Goal: Task Accomplishment & Management: Use online tool/utility

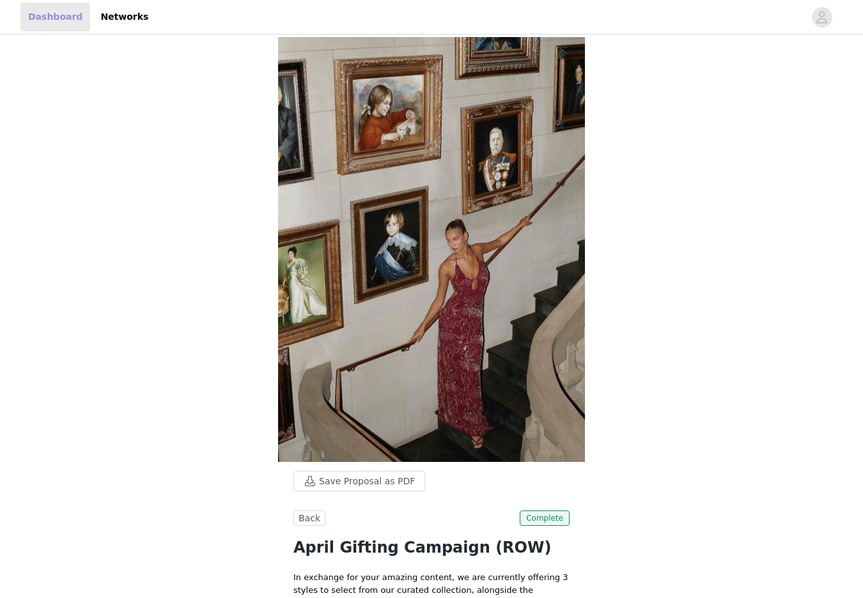
click at [40, 13] on link "Dashboard" at bounding box center [55, 17] width 70 height 29
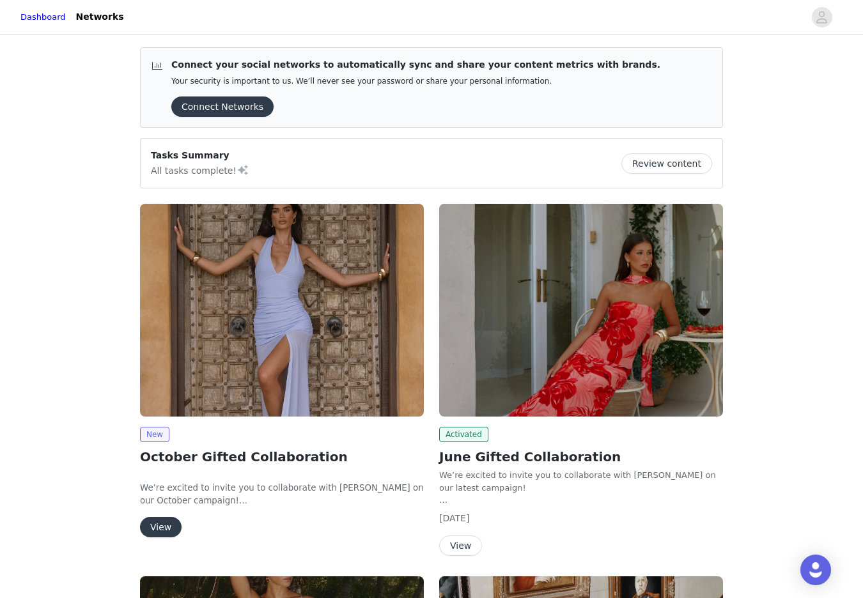
click at [263, 297] on img at bounding box center [282, 310] width 284 height 213
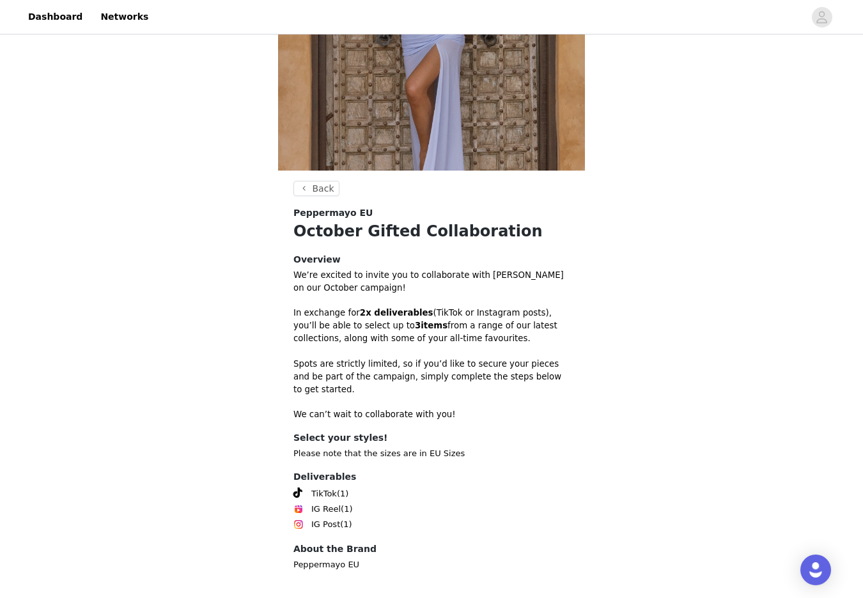
scroll to position [219, 0]
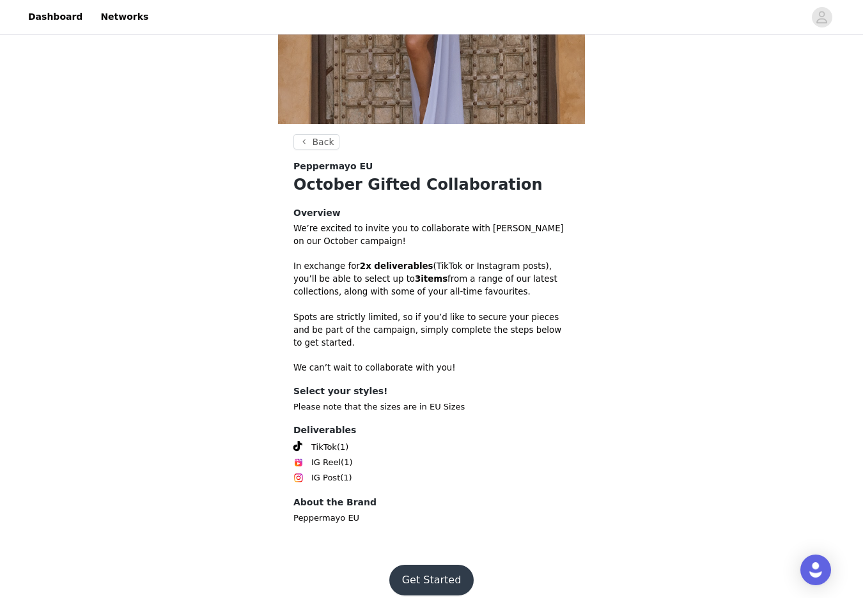
click at [430, 566] on button "Get Started" at bounding box center [431, 580] width 85 height 31
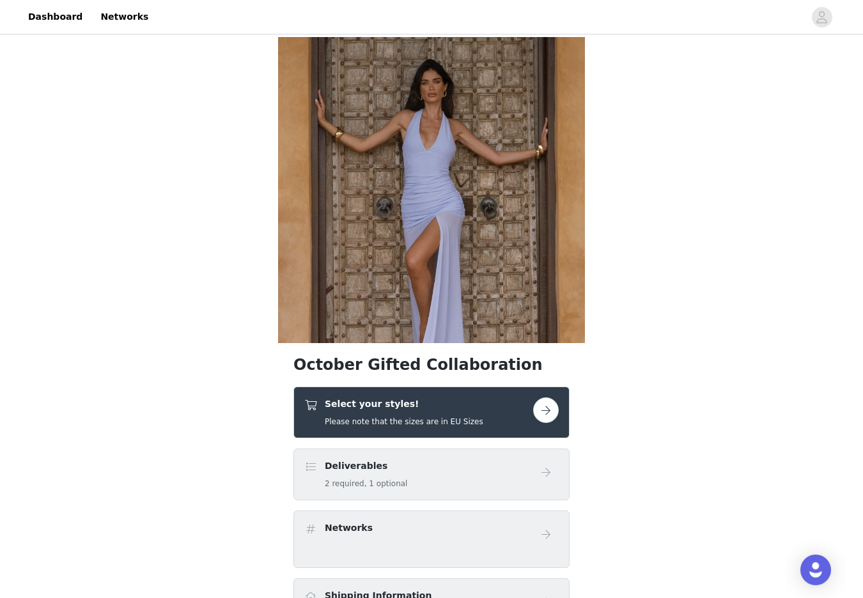
click at [552, 415] on button "button" at bounding box center [546, 411] width 26 height 26
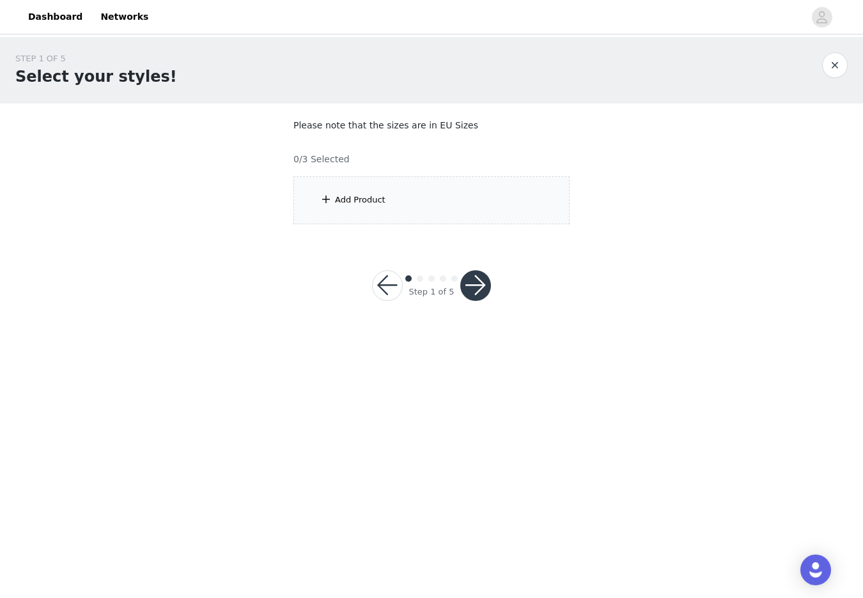
click at [376, 197] on div "Add Product" at bounding box center [360, 200] width 50 height 13
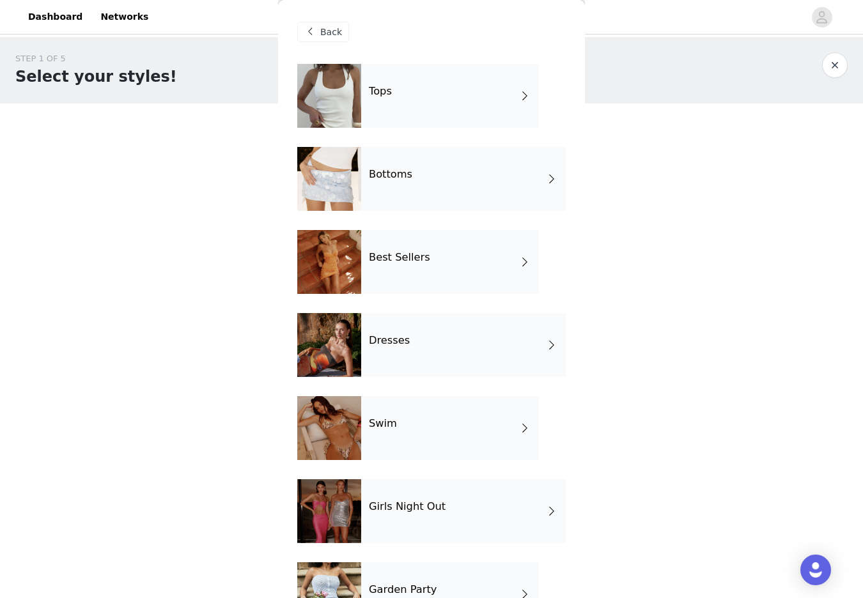
click at [434, 256] on div "Best Sellers" at bounding box center [450, 262] width 178 height 64
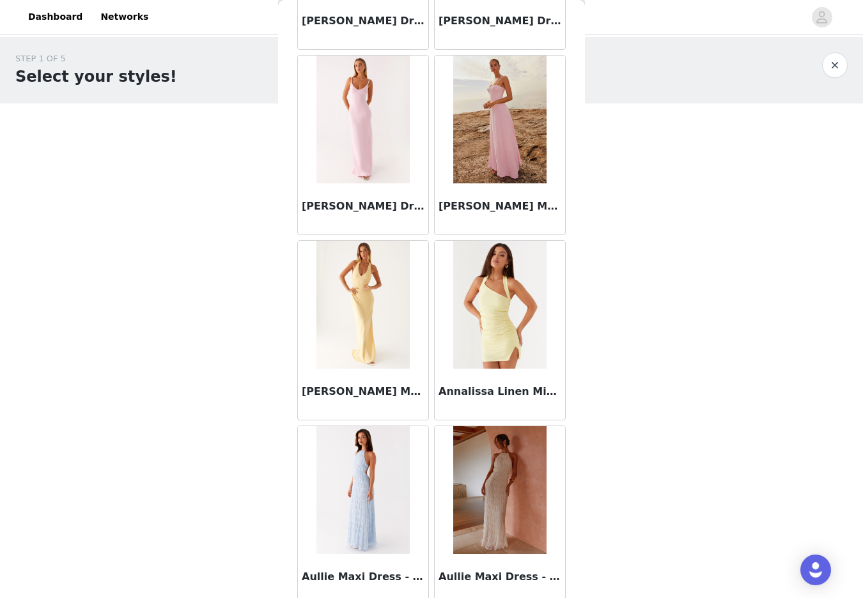
scroll to position [1358, 0]
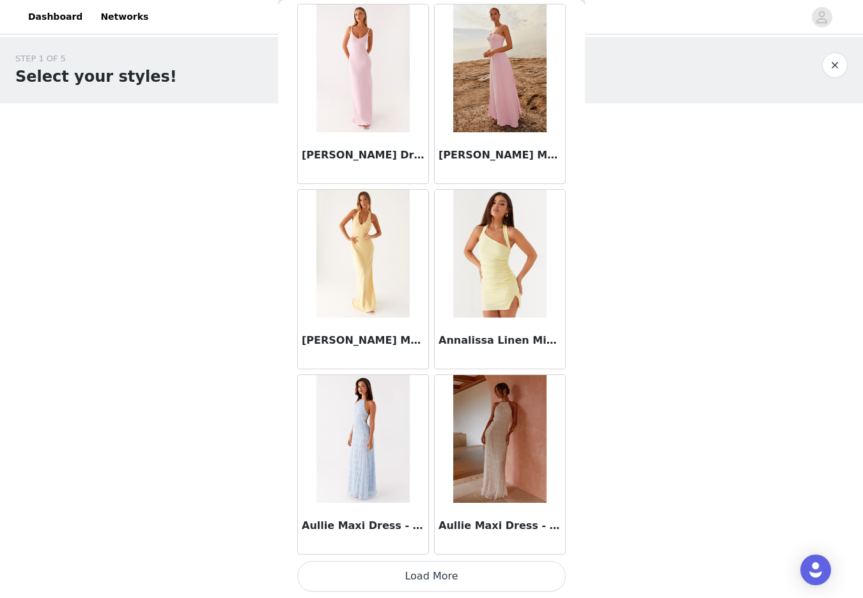
click at [427, 579] on button "Load More" at bounding box center [431, 576] width 268 height 31
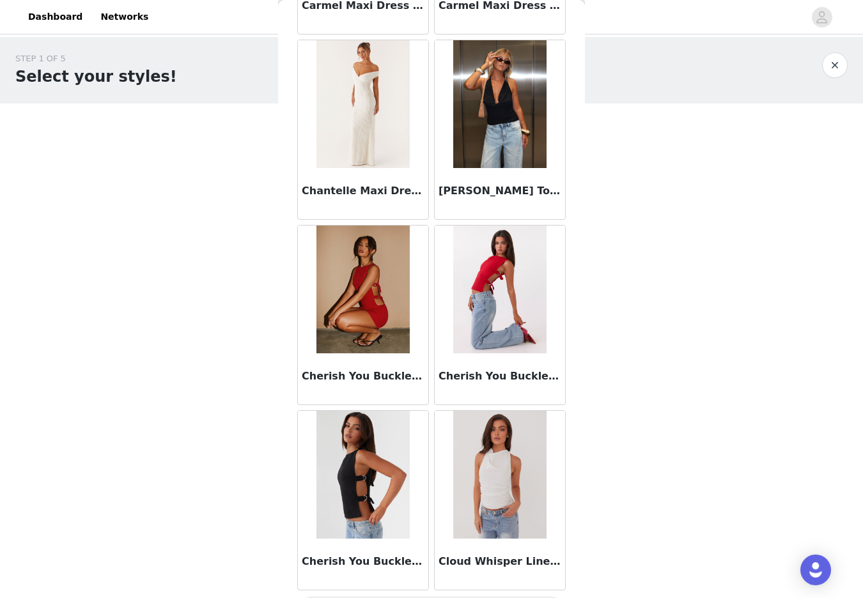
scroll to position [3211, 0]
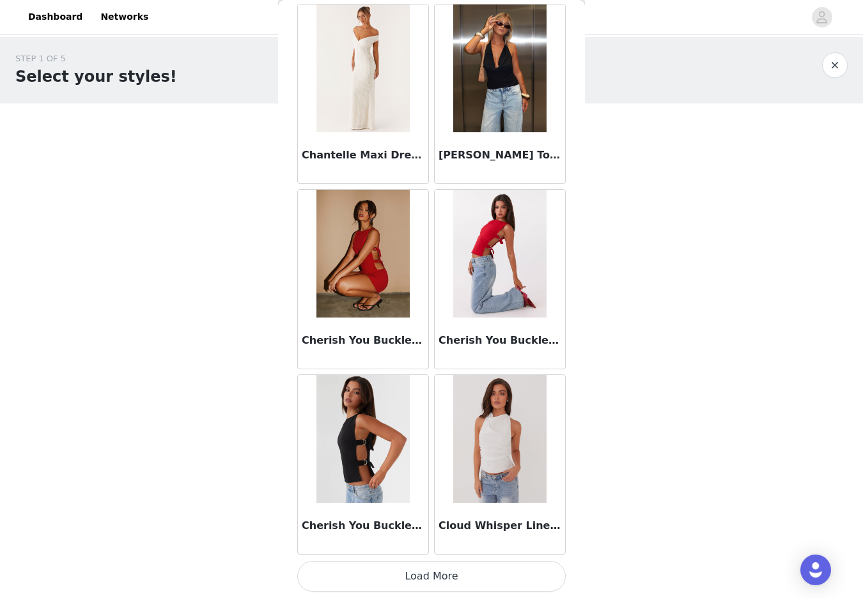
click at [427, 579] on button "Load More" at bounding box center [431, 576] width 268 height 31
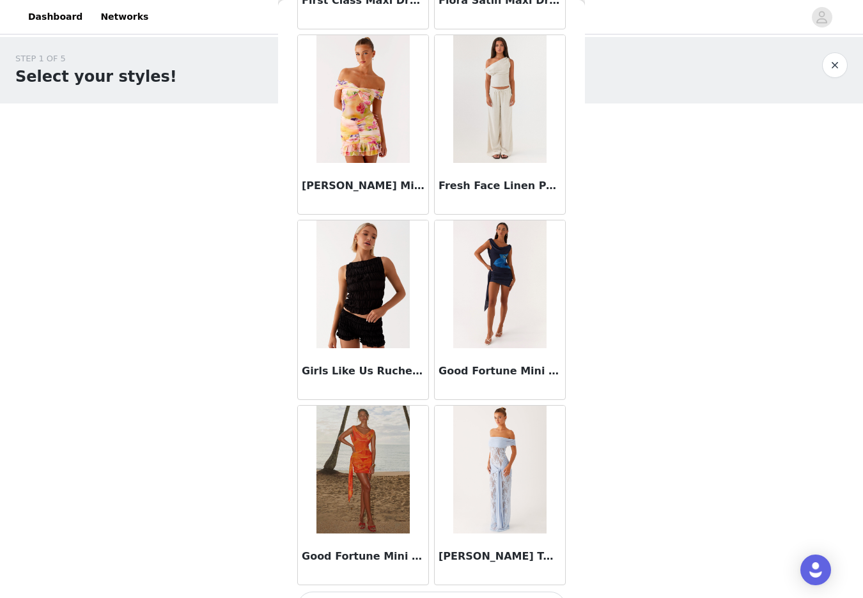
scroll to position [5065, 0]
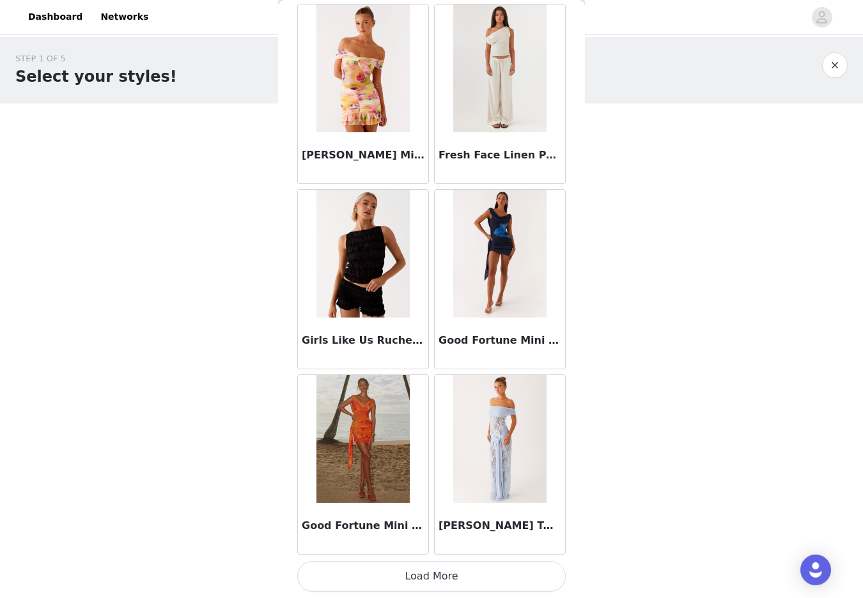
click at [447, 575] on button "Load More" at bounding box center [431, 576] width 268 height 31
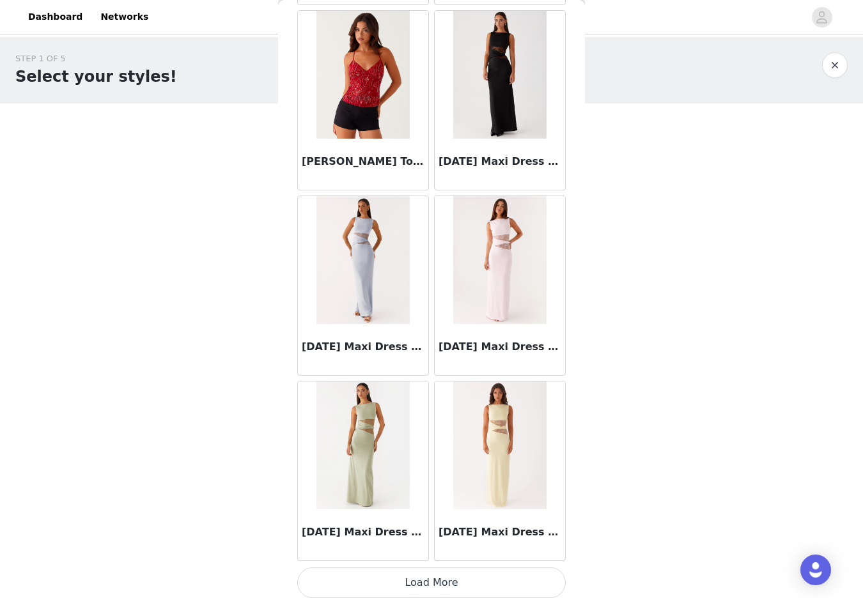
scroll to position [6919, 0]
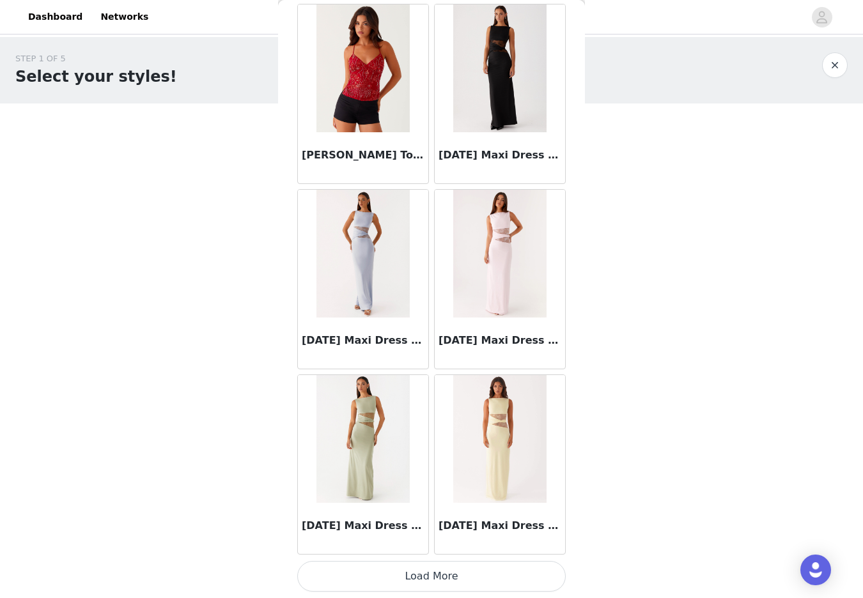
click at [438, 579] on button "Load More" at bounding box center [431, 576] width 268 height 31
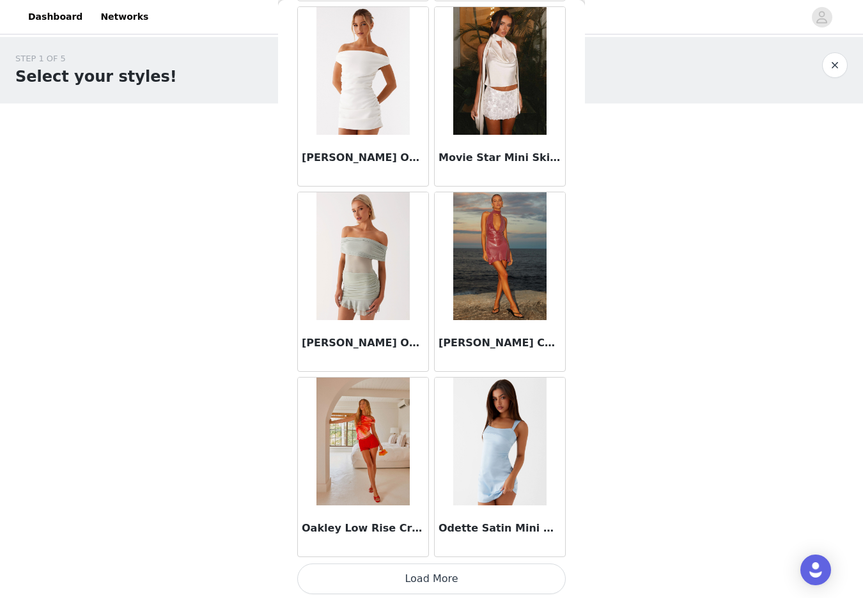
scroll to position [8773, 0]
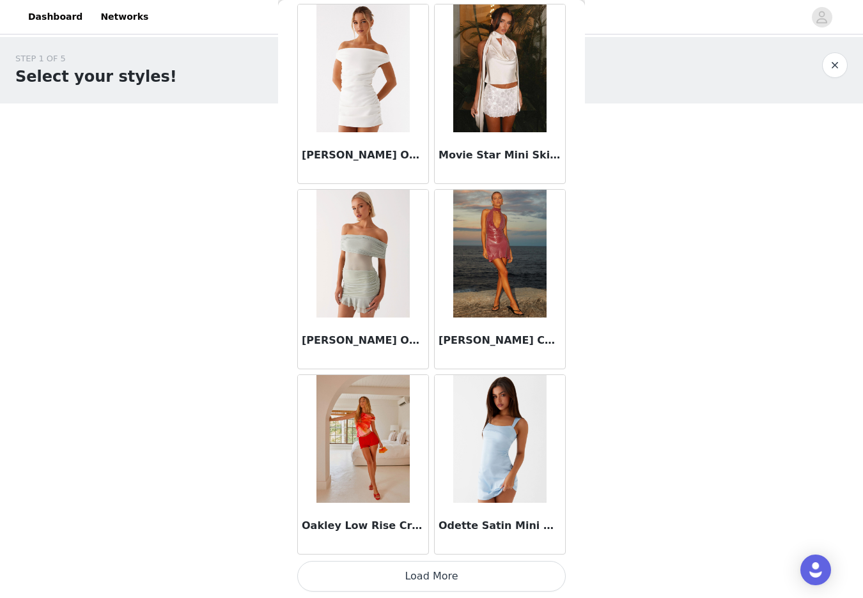
click at [435, 584] on button "Load More" at bounding box center [431, 576] width 268 height 31
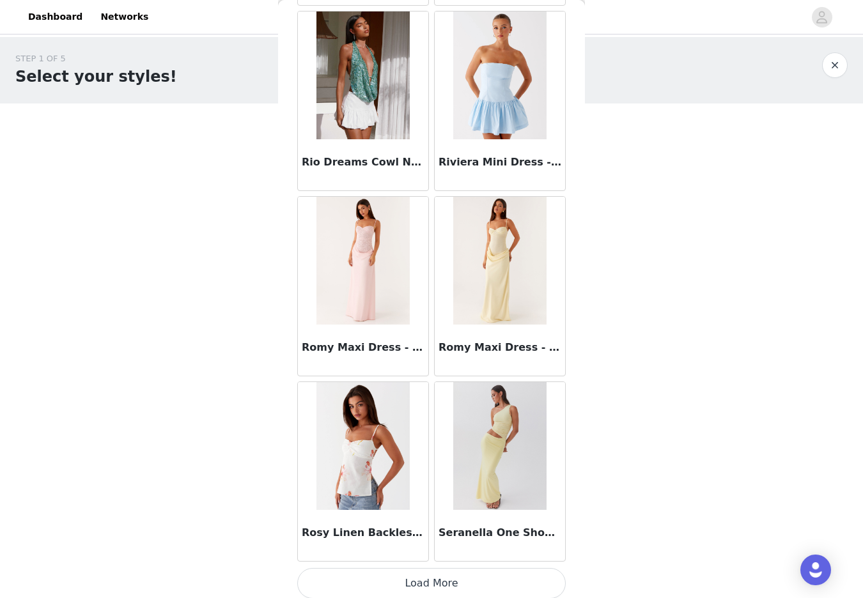
scroll to position [10626, 0]
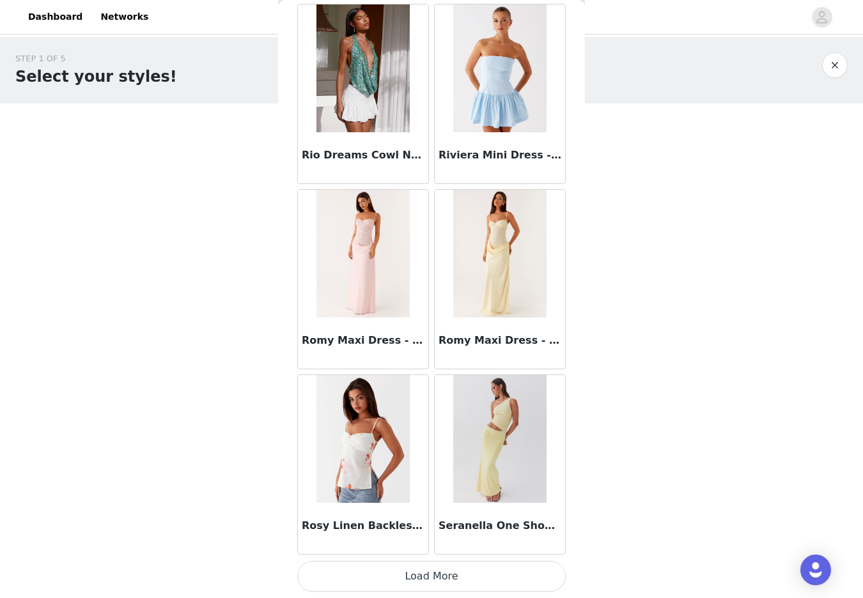
click at [430, 576] on button "Load More" at bounding box center [431, 576] width 268 height 31
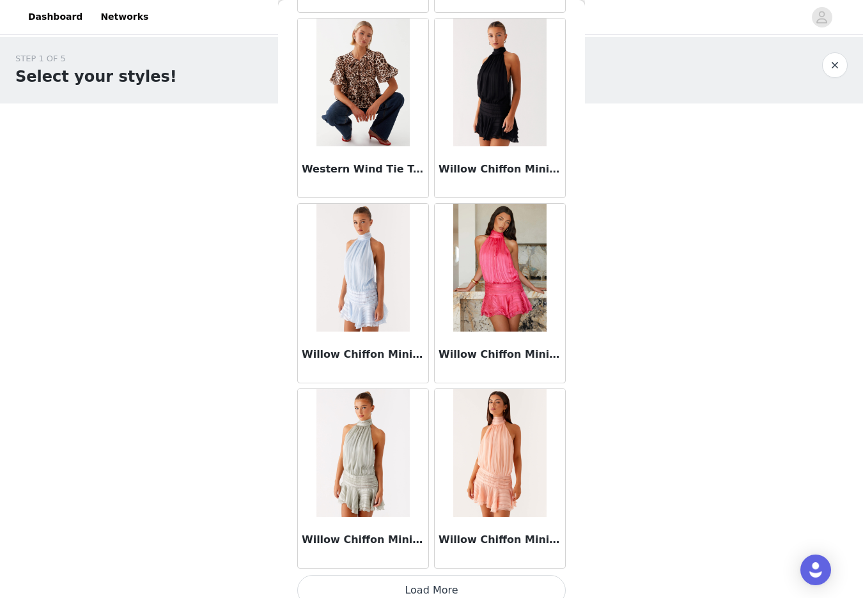
scroll to position [12480, 0]
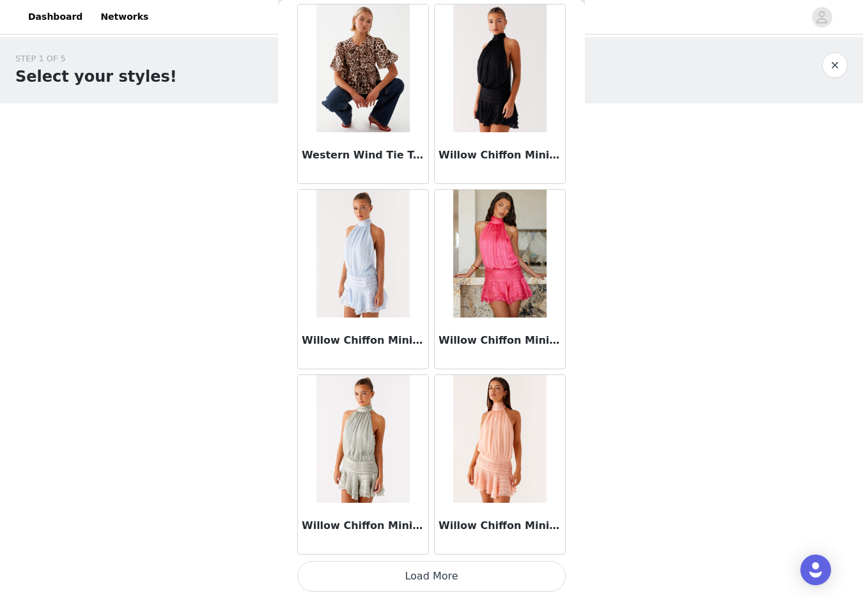
click at [428, 578] on button "Load More" at bounding box center [431, 576] width 268 height 31
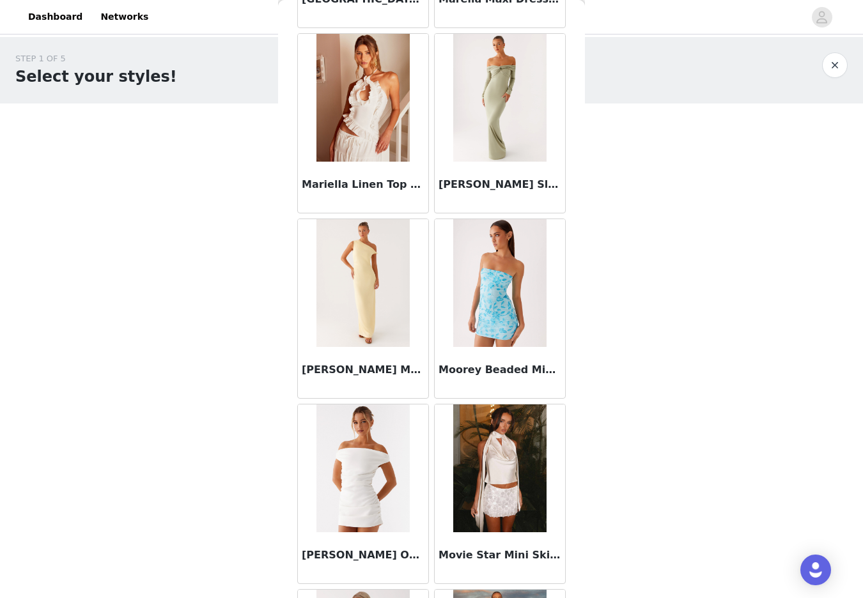
scroll to position [0, 0]
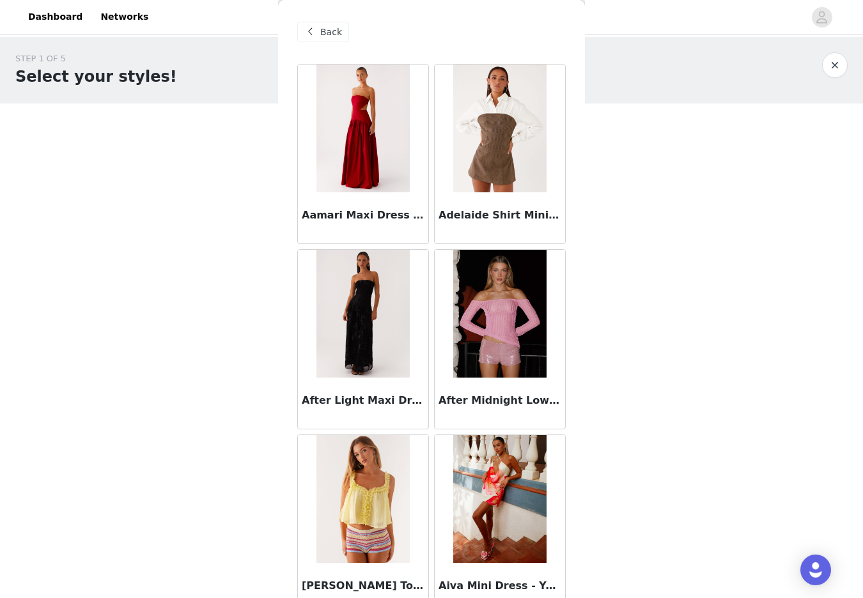
click at [320, 29] on span "Back" at bounding box center [331, 32] width 22 height 13
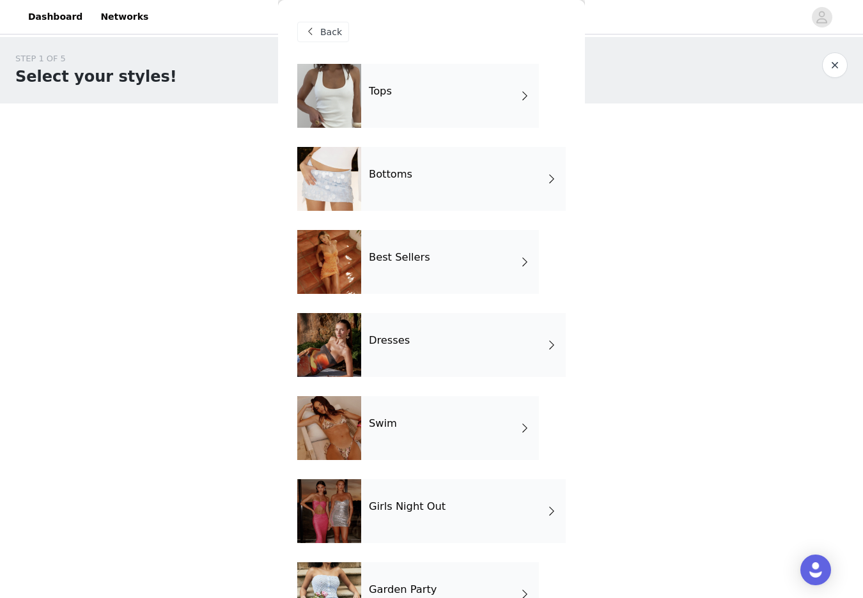
click at [446, 95] on div "Tops" at bounding box center [450, 96] width 178 height 64
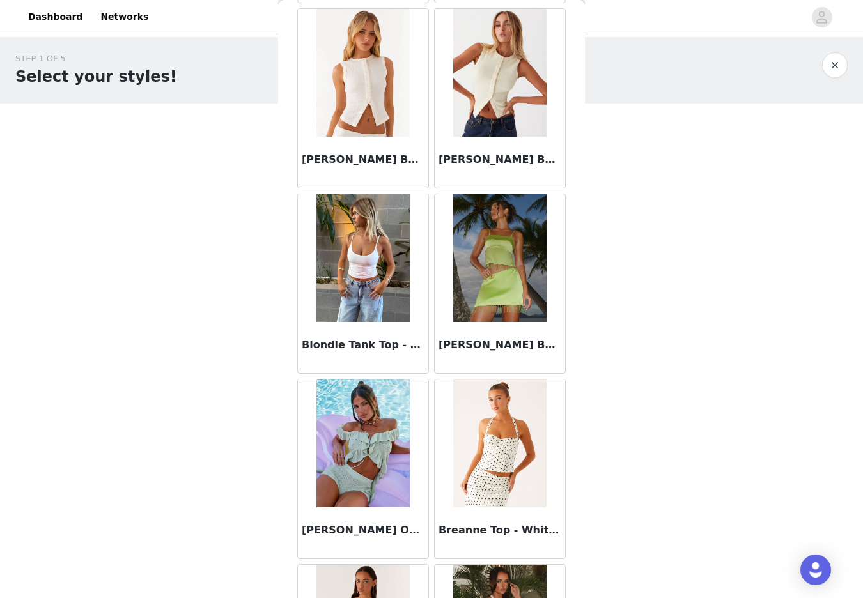
scroll to position [1358, 0]
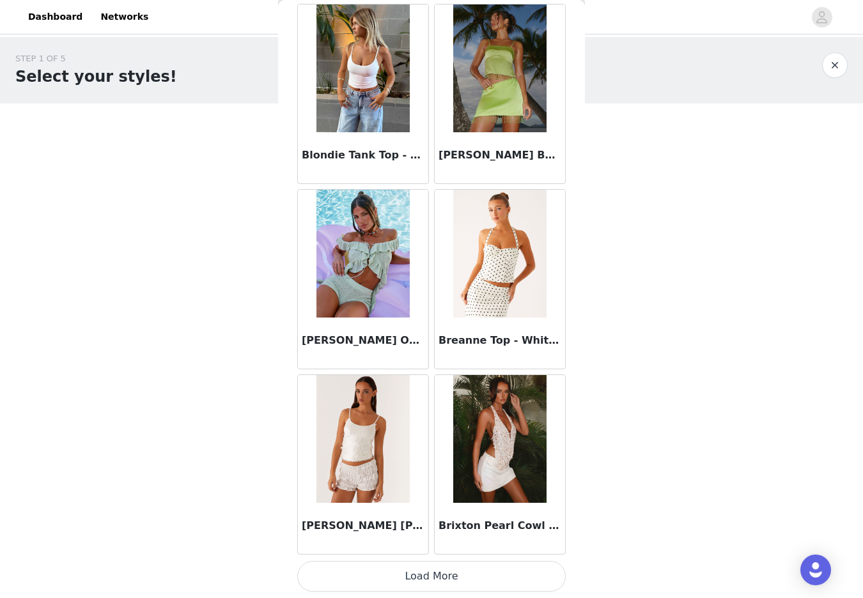
click at [433, 577] on button "Load More" at bounding box center [431, 576] width 268 height 31
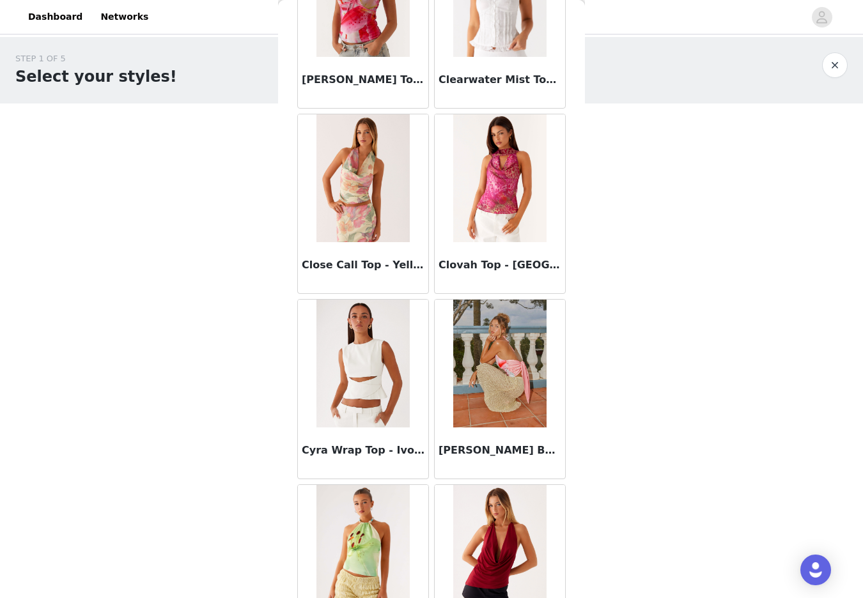
scroll to position [3211, 0]
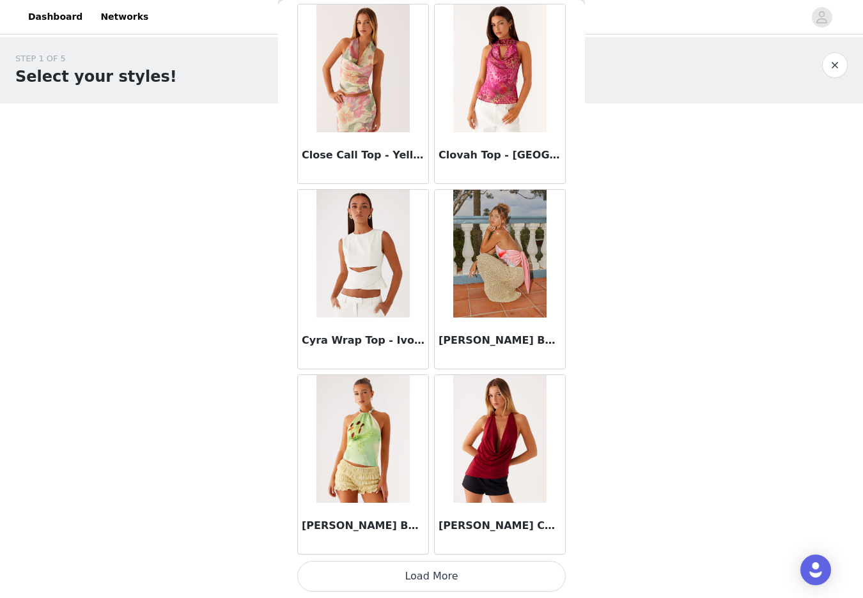
click at [430, 581] on button "Load More" at bounding box center [431, 576] width 268 height 31
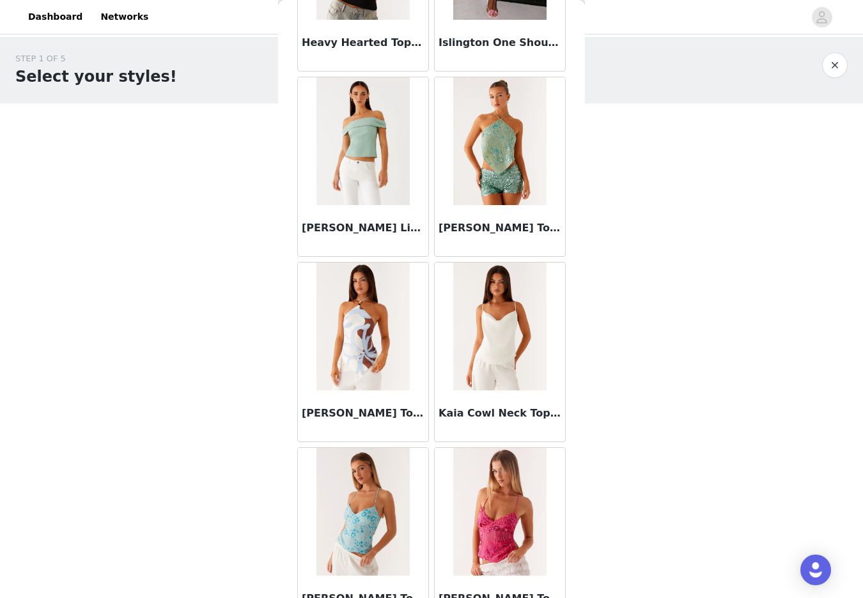
scroll to position [5065, 0]
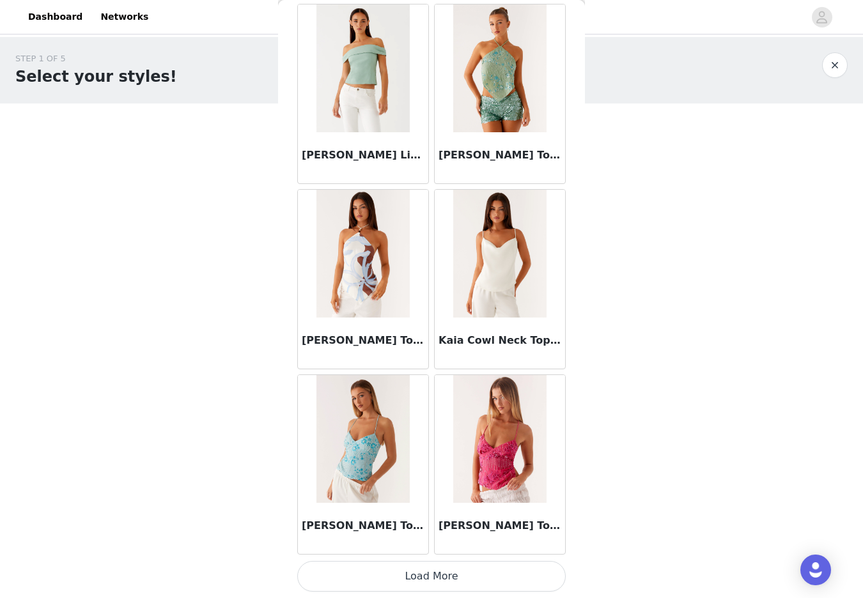
click at [429, 564] on button "Load More" at bounding box center [431, 576] width 268 height 31
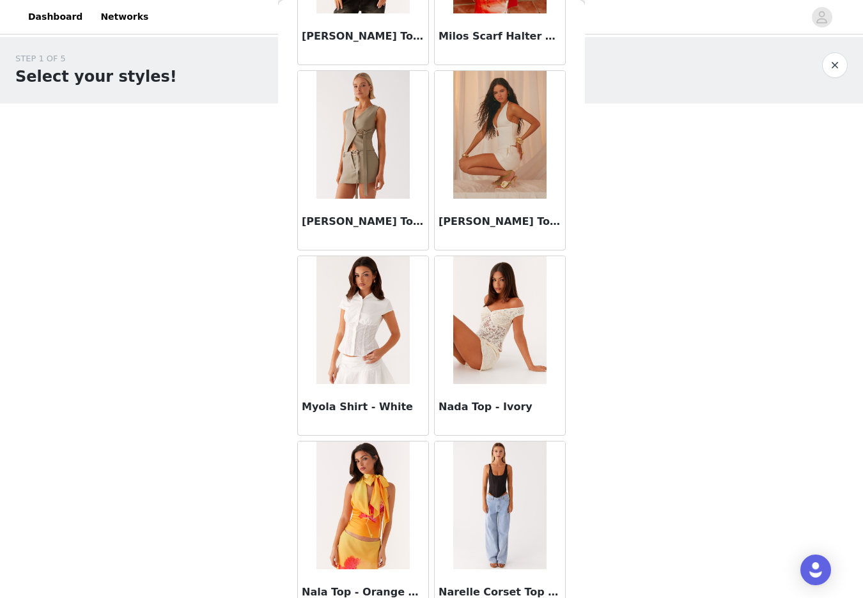
scroll to position [6919, 0]
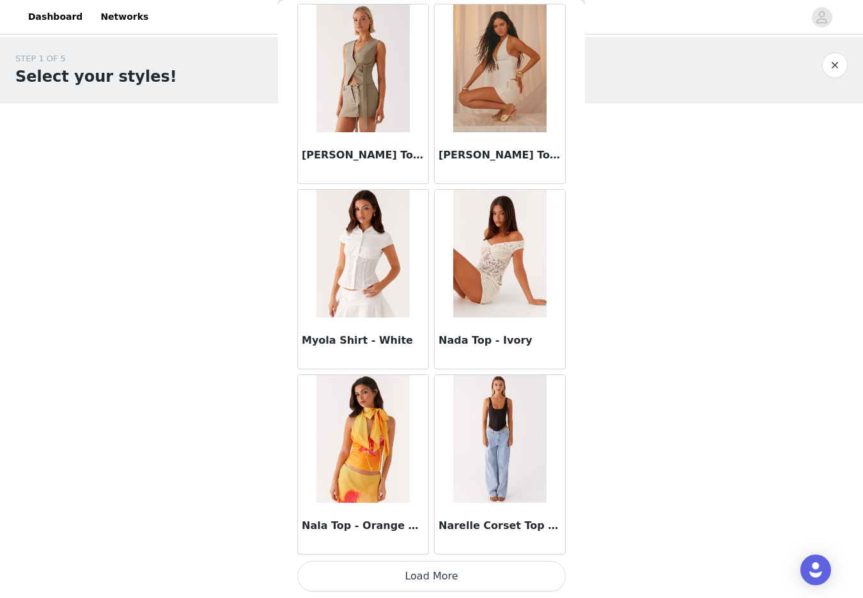
click at [433, 579] on button "Load More" at bounding box center [431, 576] width 268 height 31
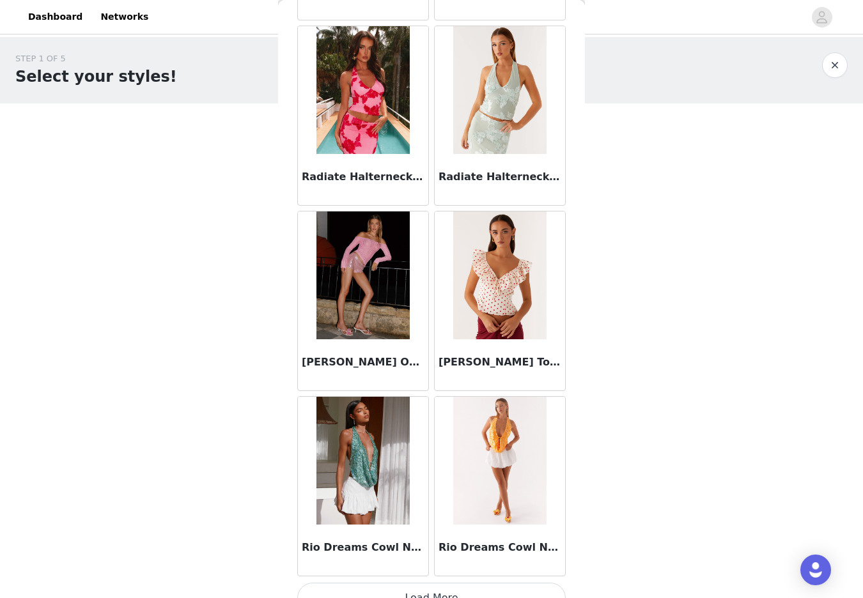
scroll to position [8773, 0]
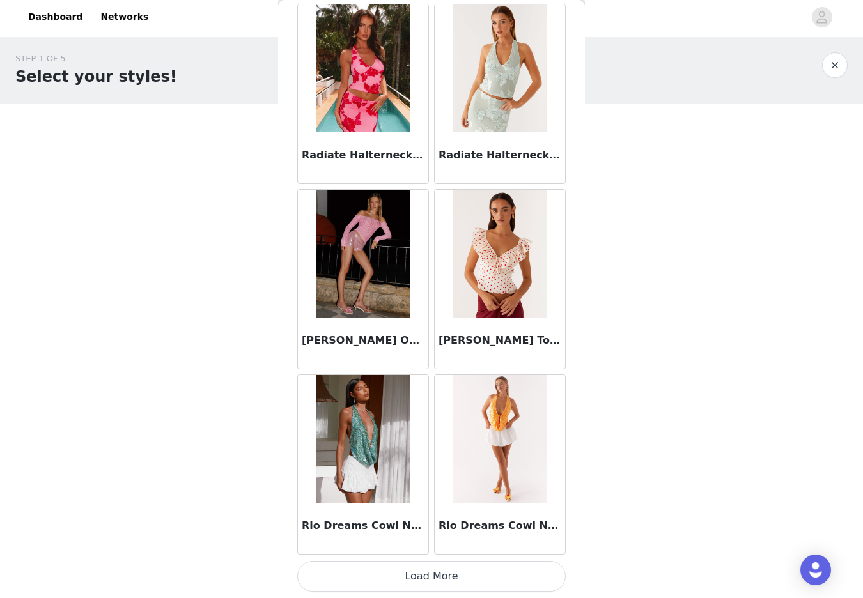
click at [429, 570] on button "Load More" at bounding box center [431, 576] width 268 height 31
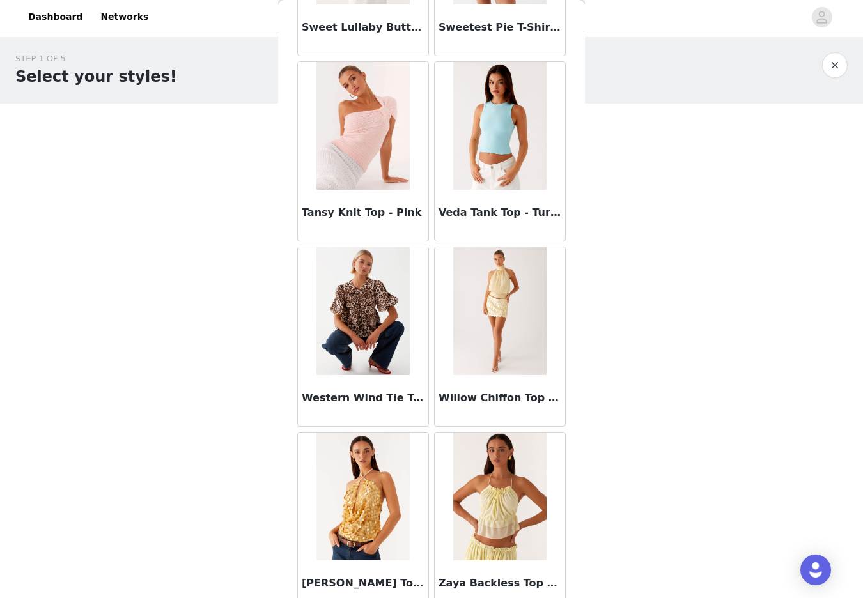
scroll to position [10626, 0]
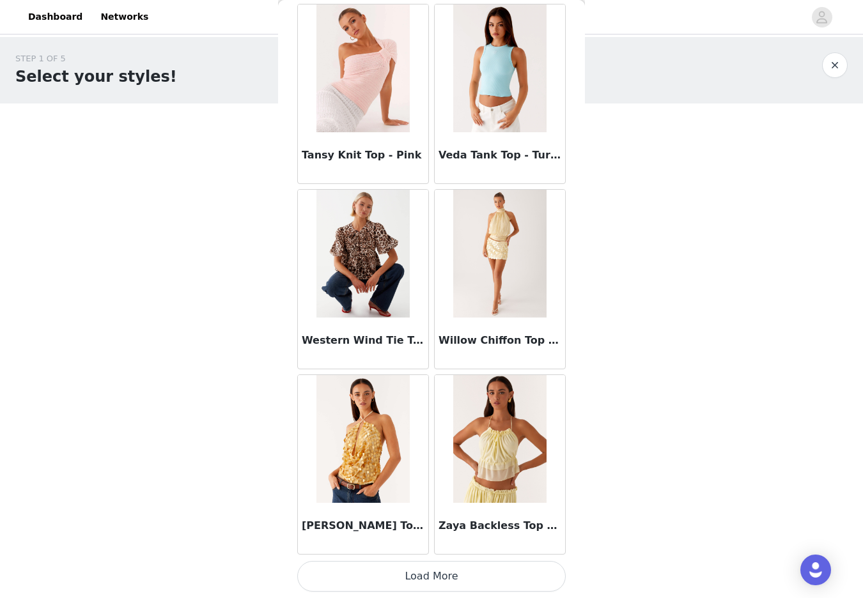
click at [434, 575] on button "Load More" at bounding box center [431, 576] width 268 height 31
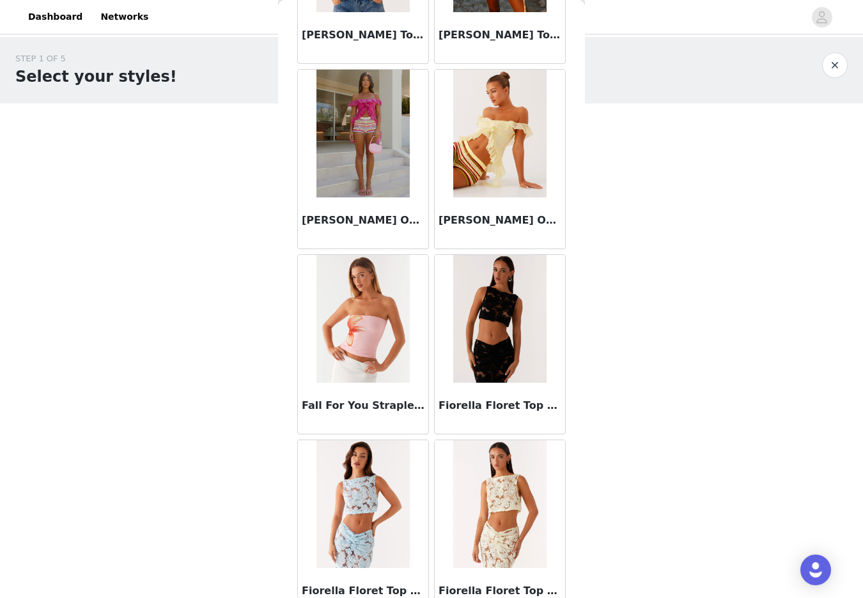
scroll to position [0, 0]
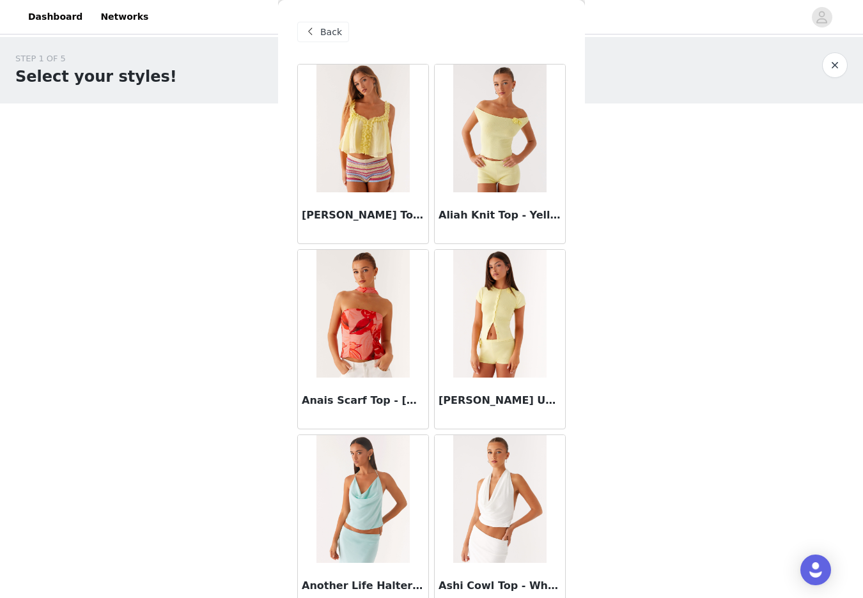
click at [323, 33] on span "Back" at bounding box center [331, 32] width 22 height 13
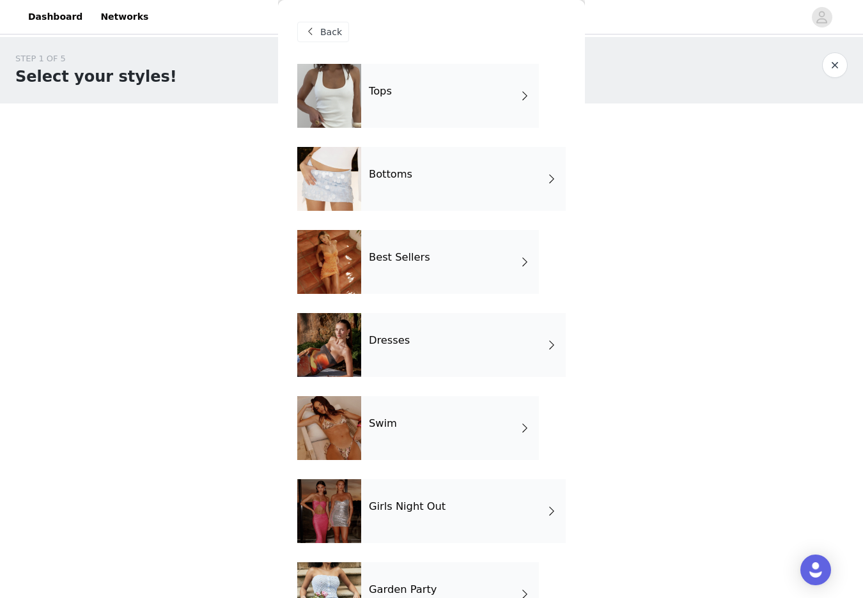
click at [502, 182] on div "Bottoms" at bounding box center [463, 179] width 205 height 64
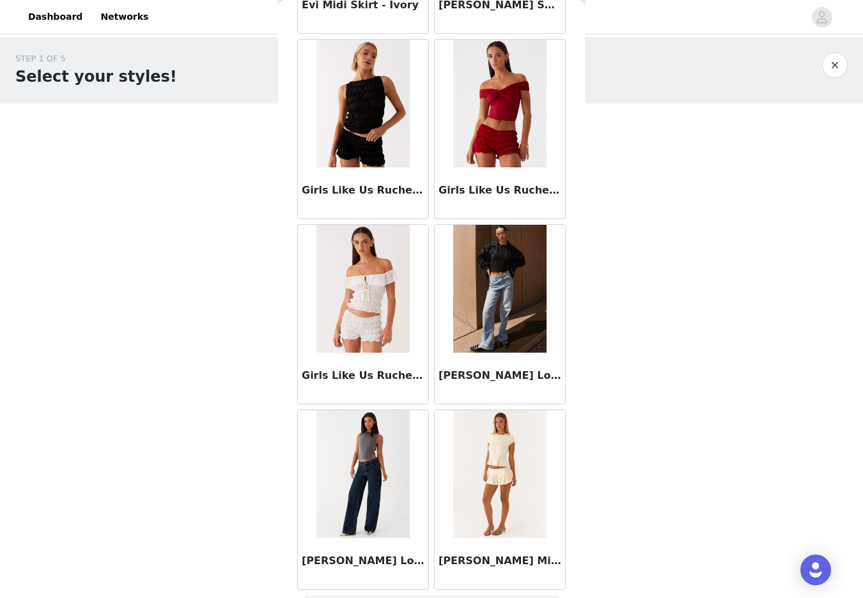
scroll to position [1358, 0]
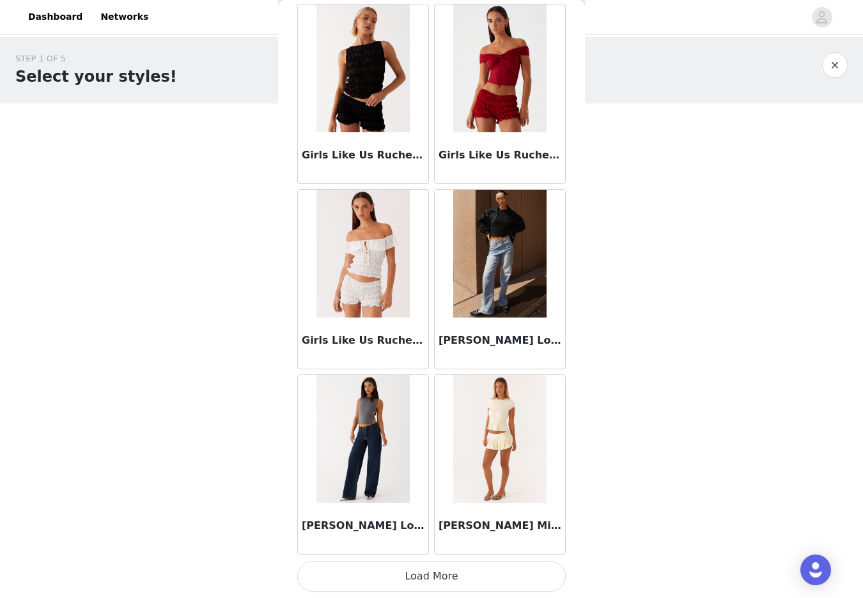
click at [434, 583] on button "Load More" at bounding box center [431, 576] width 268 height 31
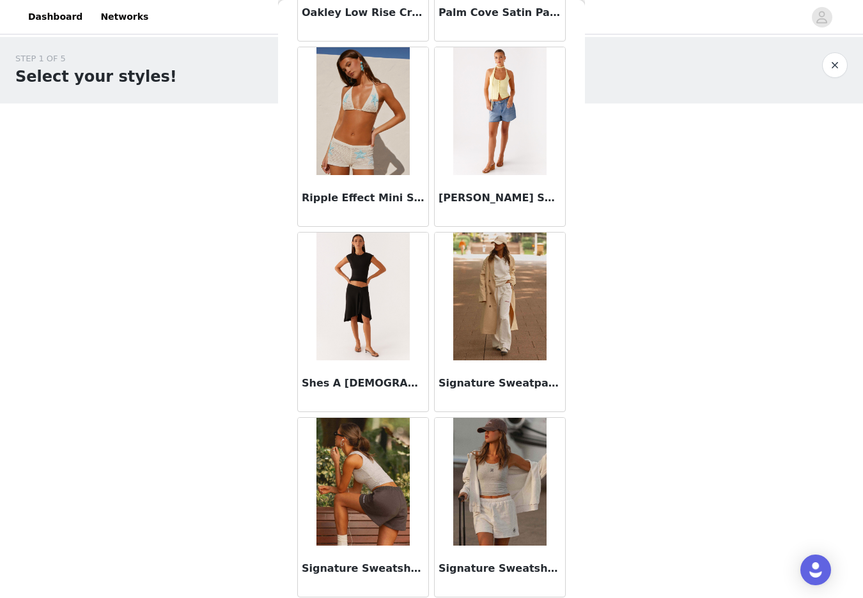
scroll to position [3211, 0]
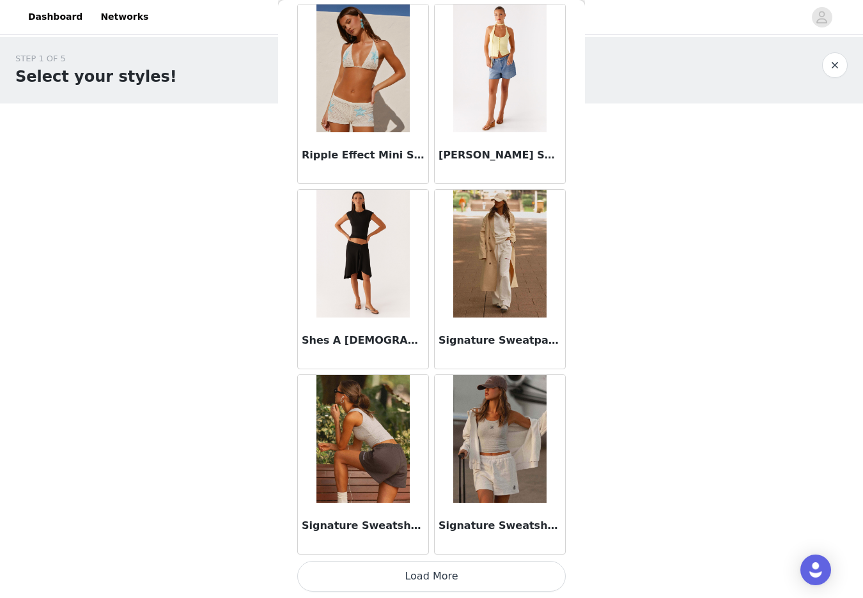
click at [430, 577] on button "Load More" at bounding box center [431, 576] width 268 height 31
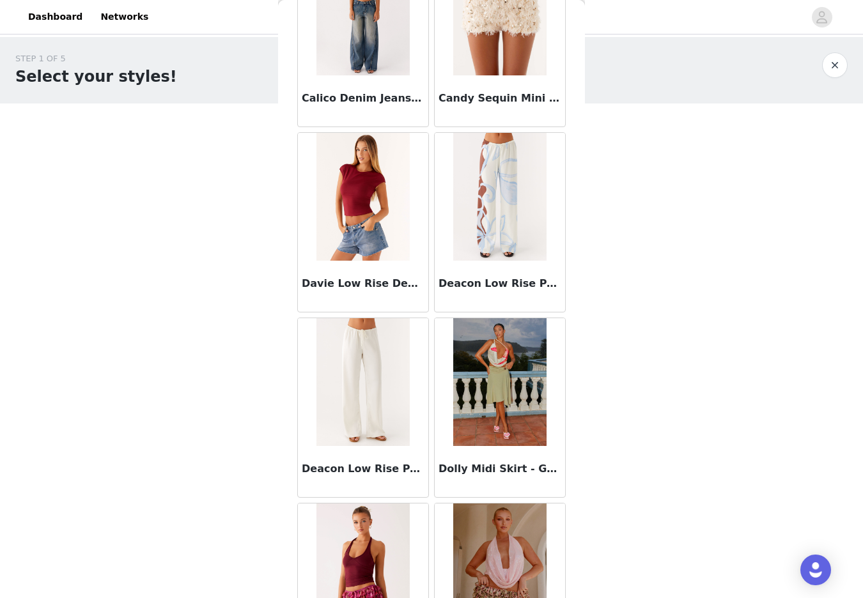
scroll to position [0, 0]
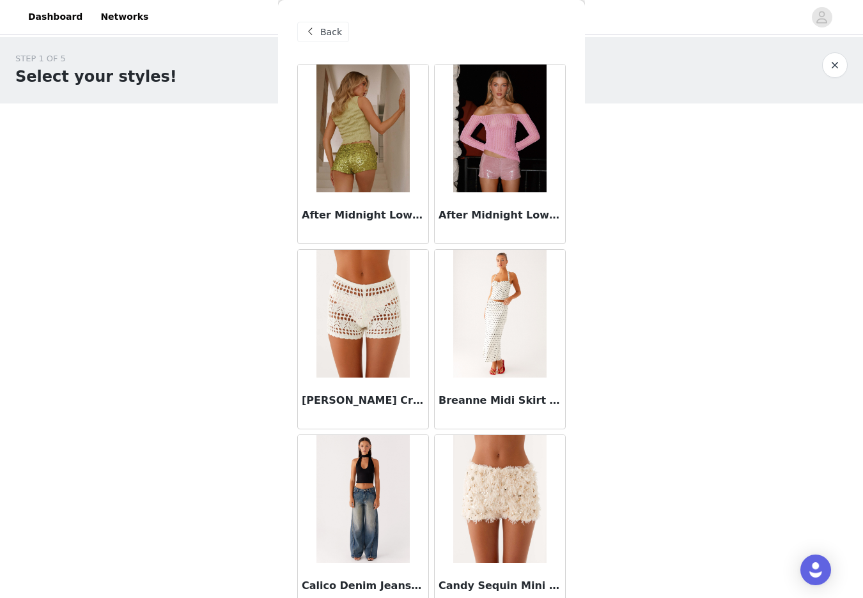
click at [316, 27] on span at bounding box center [309, 31] width 15 height 15
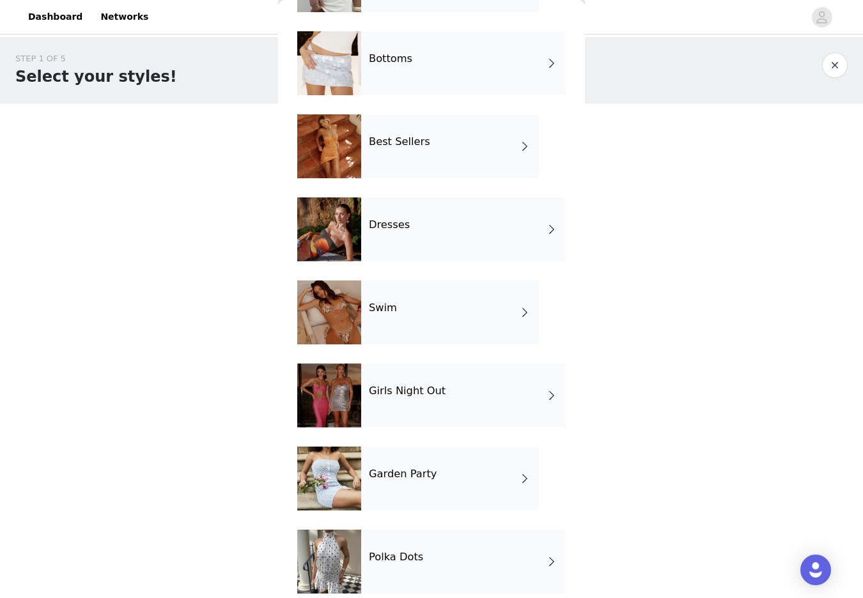
scroll to position [130, 0]
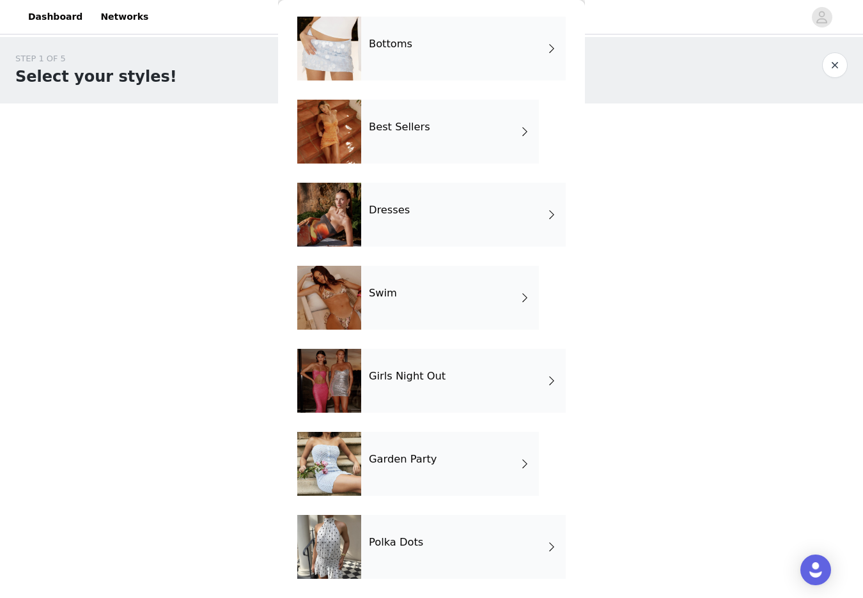
click at [424, 549] on div "Polka Dots" at bounding box center [463, 547] width 205 height 64
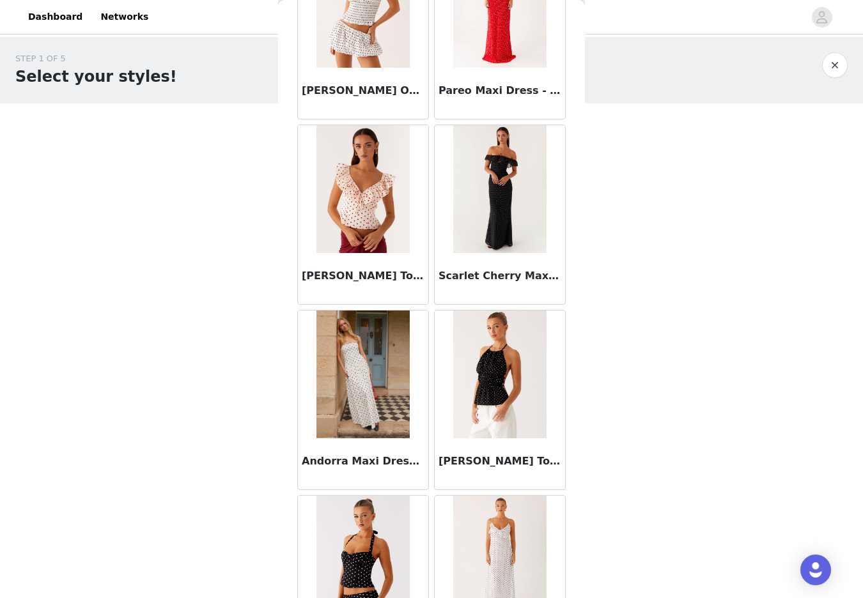
scroll to position [0, 0]
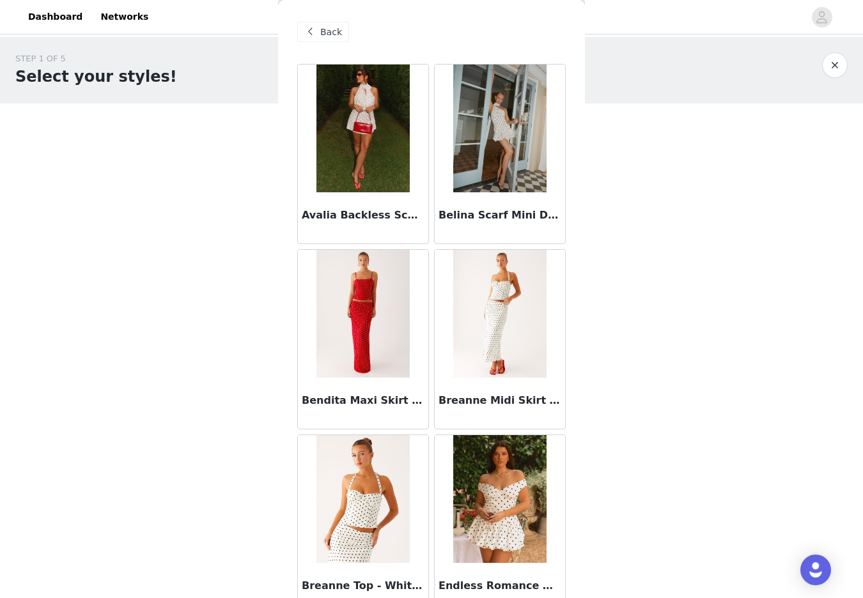
click at [329, 22] on div "Back" at bounding box center [323, 32] width 52 height 20
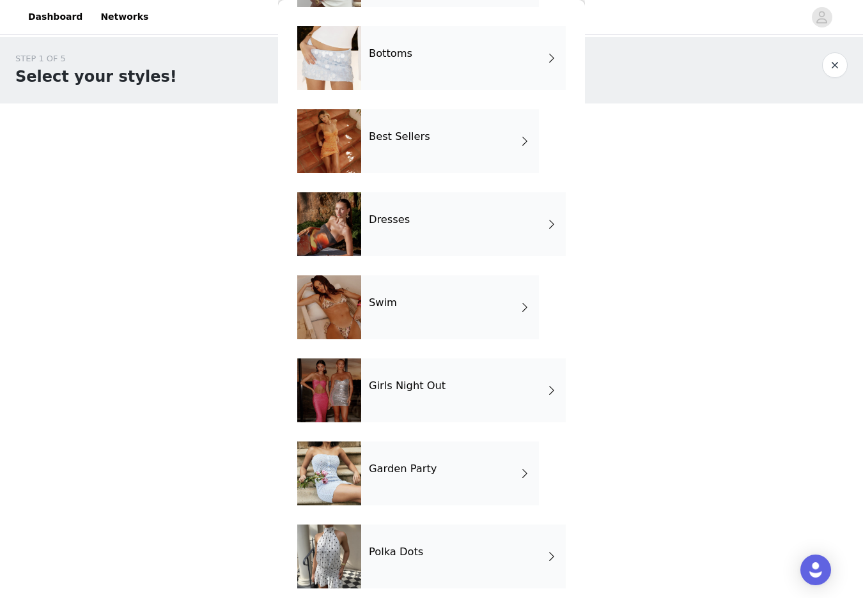
scroll to position [130, 0]
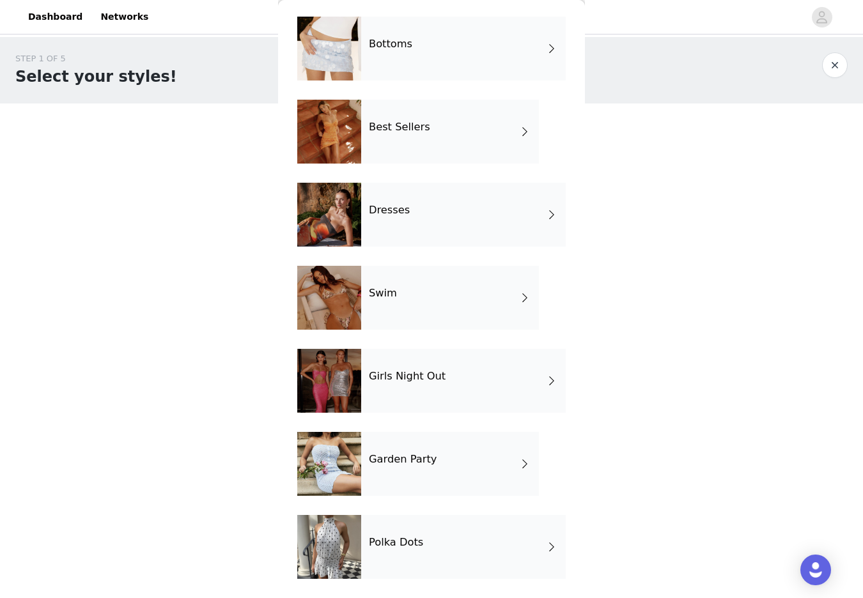
click at [479, 392] on div "Girls Night Out" at bounding box center [463, 381] width 205 height 64
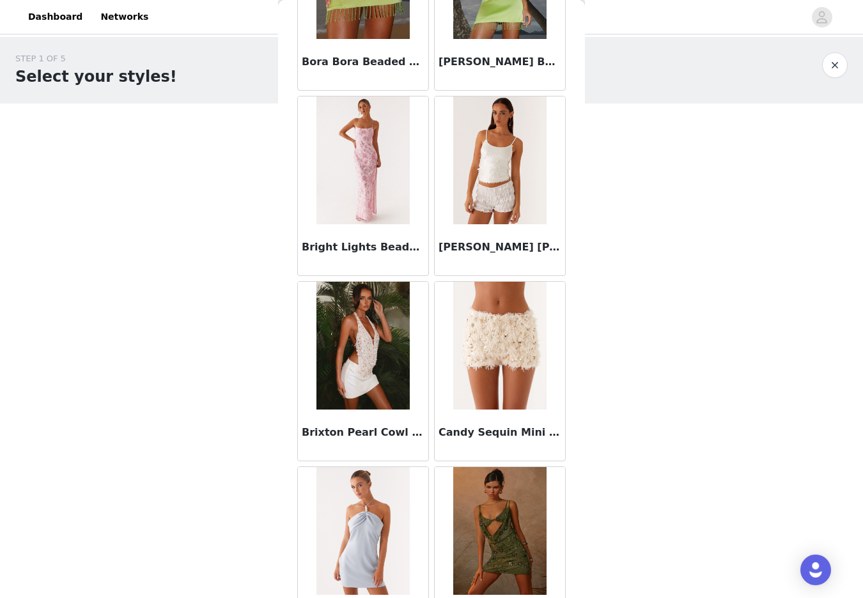
scroll to position [1358, 0]
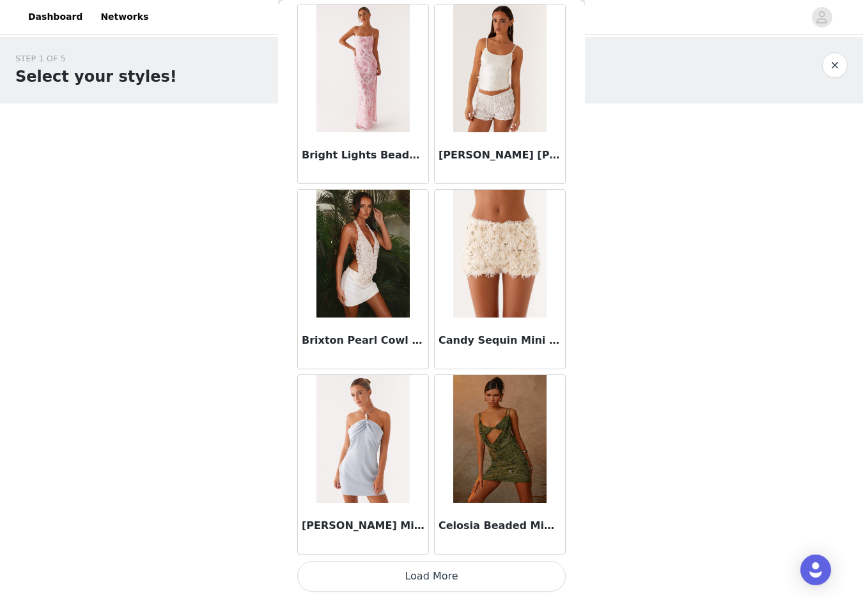
click at [430, 580] on button "Load More" at bounding box center [431, 576] width 268 height 31
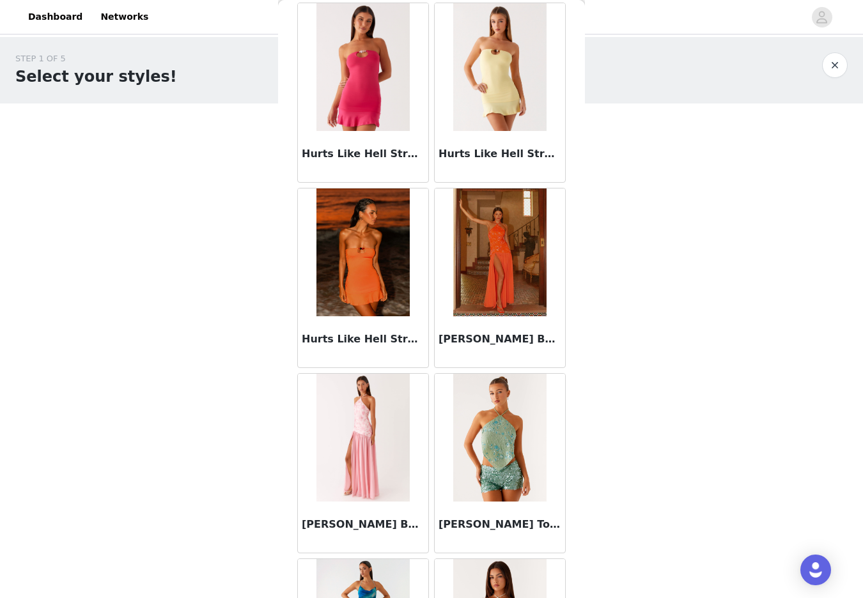
scroll to position [3211, 0]
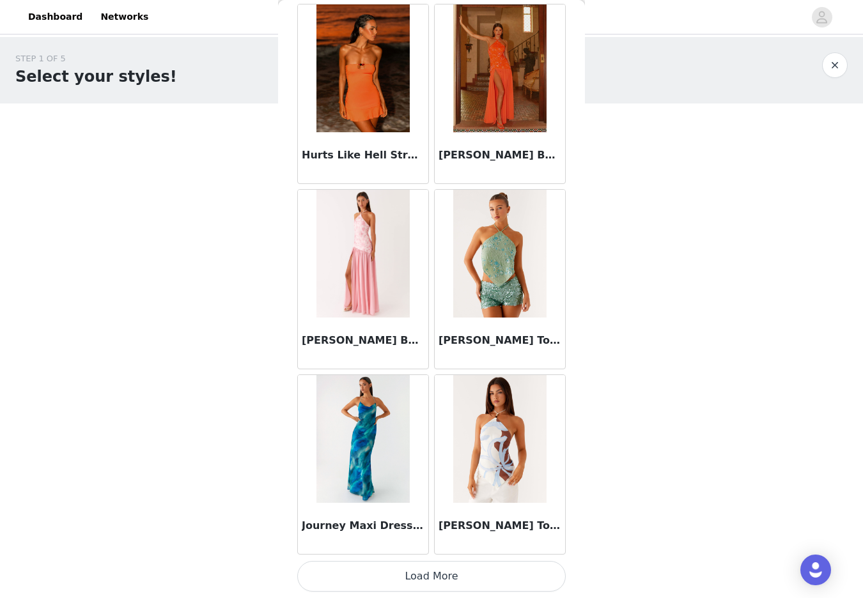
click at [426, 578] on button "Load More" at bounding box center [431, 576] width 268 height 31
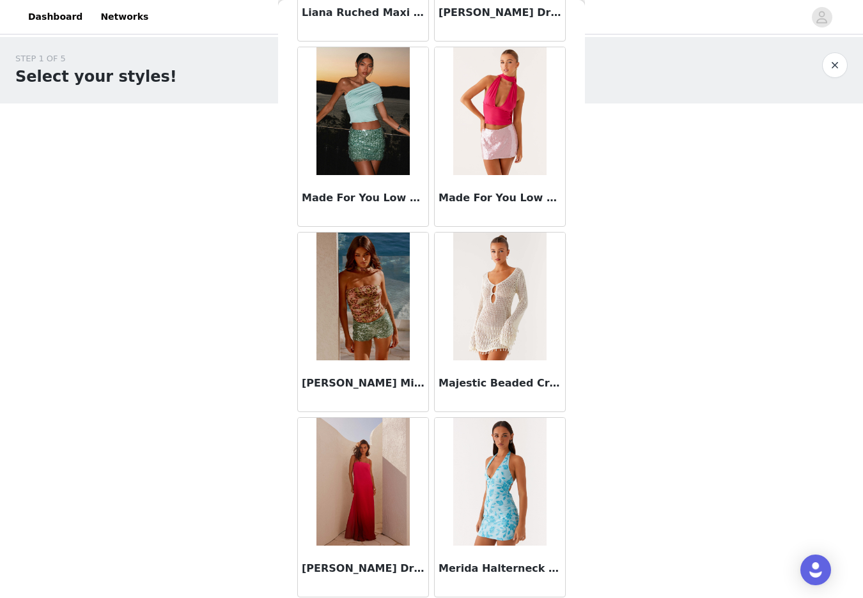
scroll to position [5065, 0]
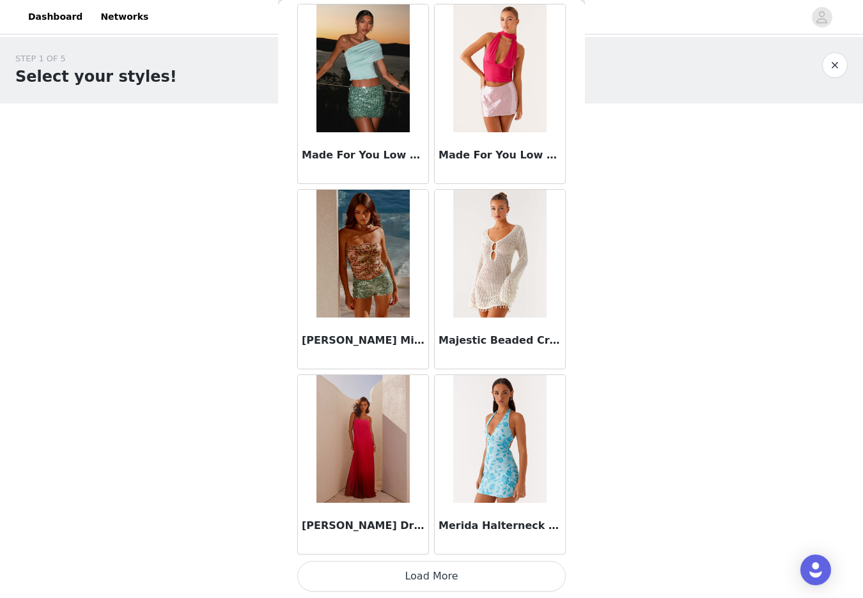
click at [430, 576] on button "Load More" at bounding box center [431, 576] width 268 height 31
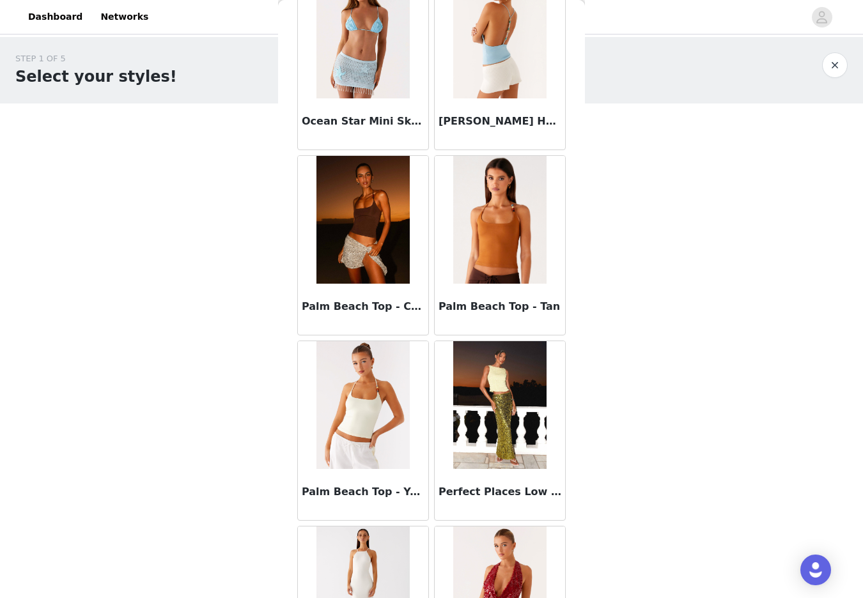
scroll to position [6919, 0]
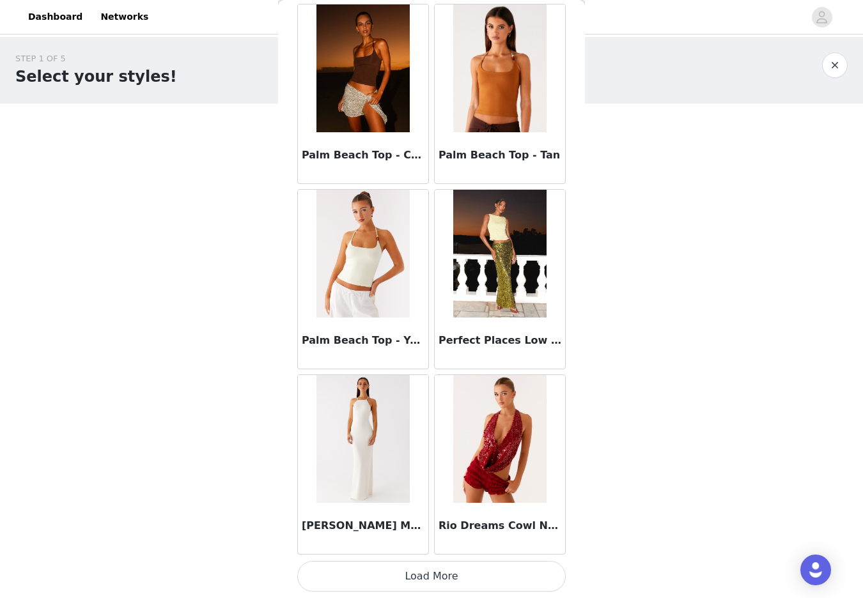
click at [430, 576] on button "Load More" at bounding box center [431, 576] width 268 height 31
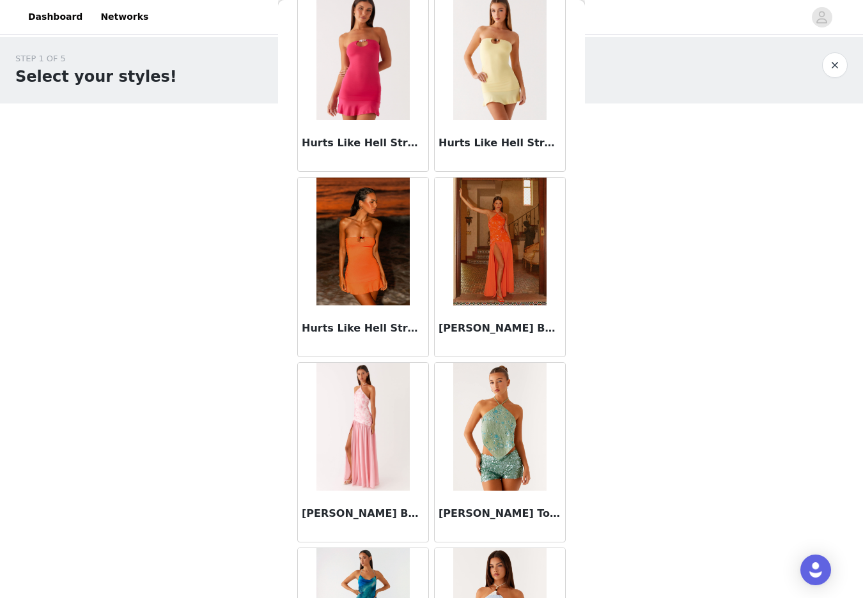
scroll to position [0, 0]
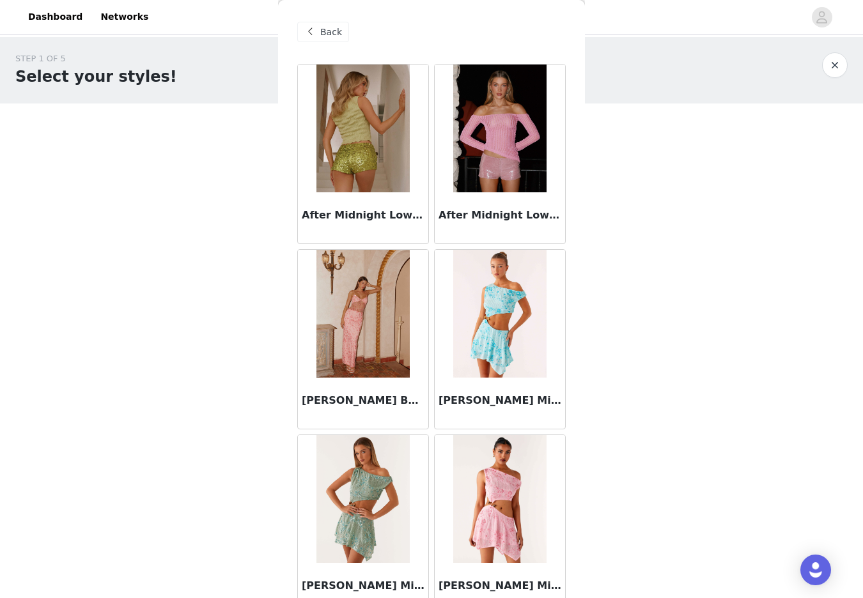
click at [332, 32] on span "Back" at bounding box center [331, 32] width 22 height 13
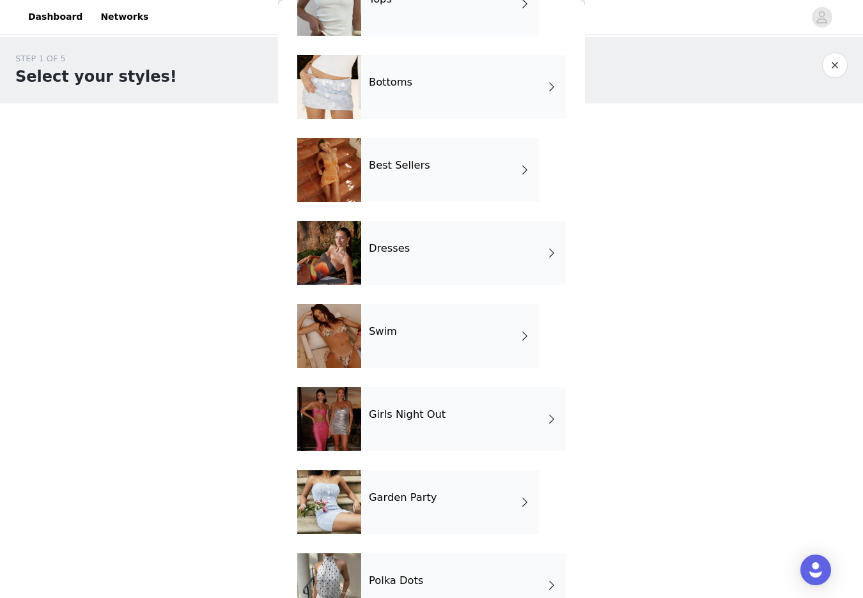
scroll to position [130, 0]
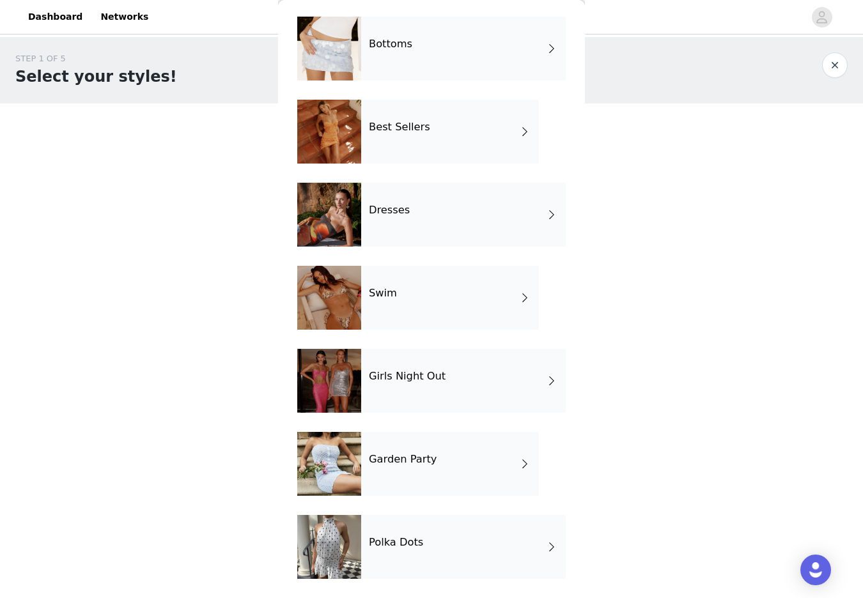
click at [481, 467] on div "Garden Party" at bounding box center [450, 464] width 178 height 64
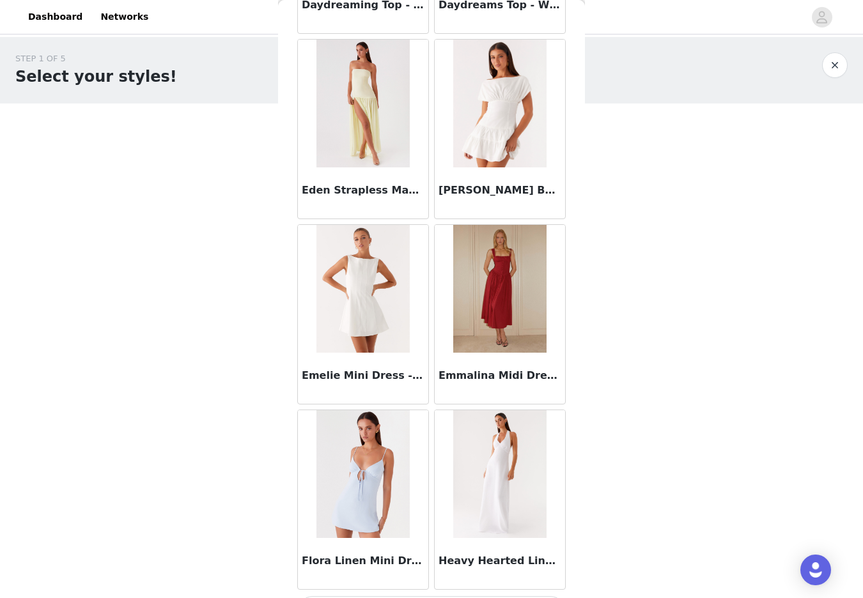
scroll to position [1358, 0]
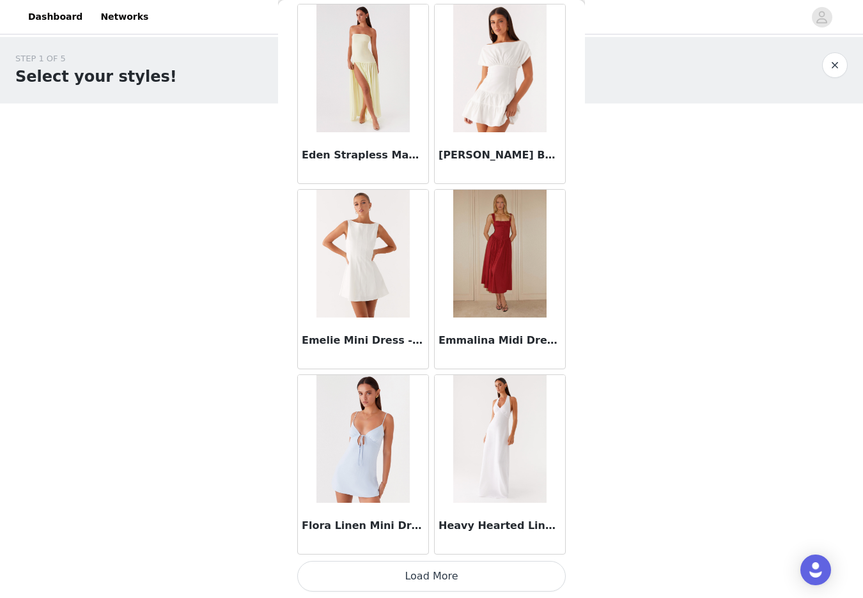
click at [427, 586] on button "Load More" at bounding box center [431, 576] width 268 height 31
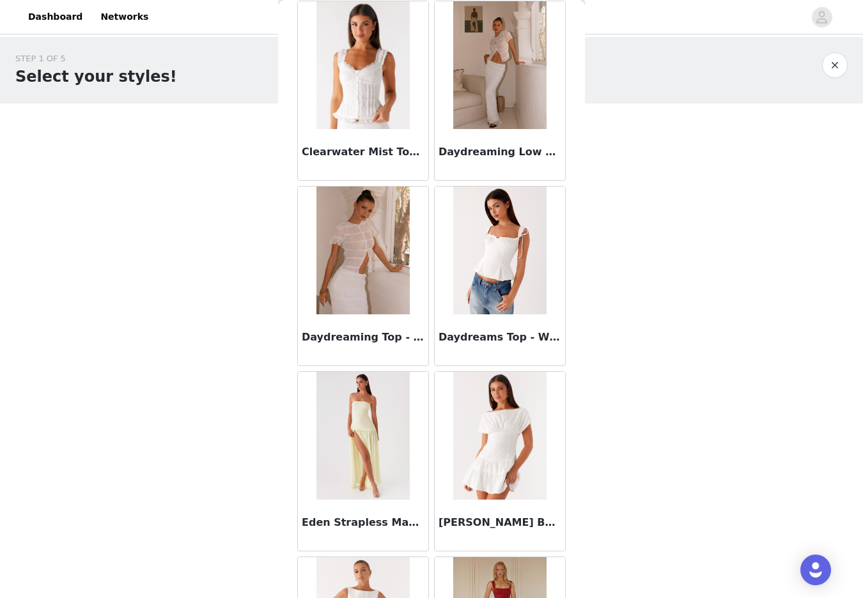
scroll to position [0, 0]
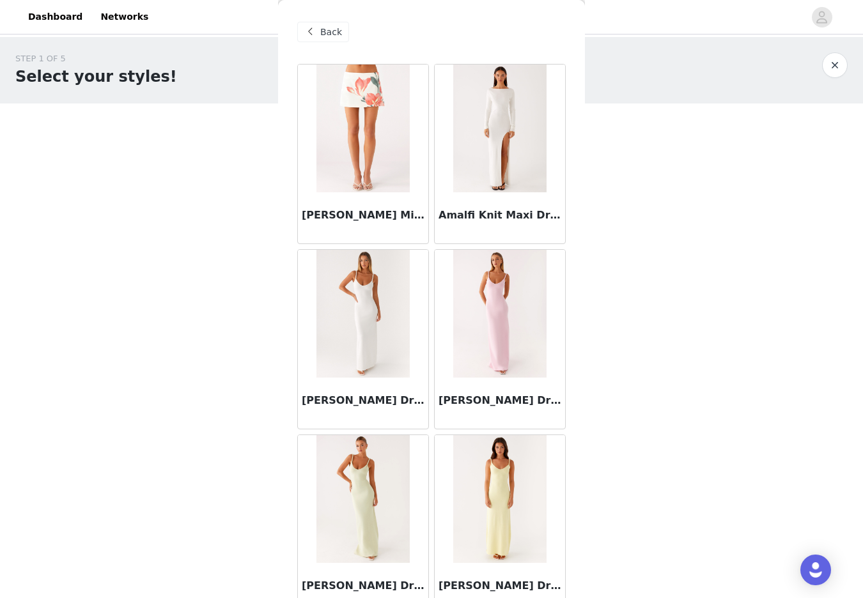
click at [333, 31] on span "Back" at bounding box center [331, 32] width 22 height 13
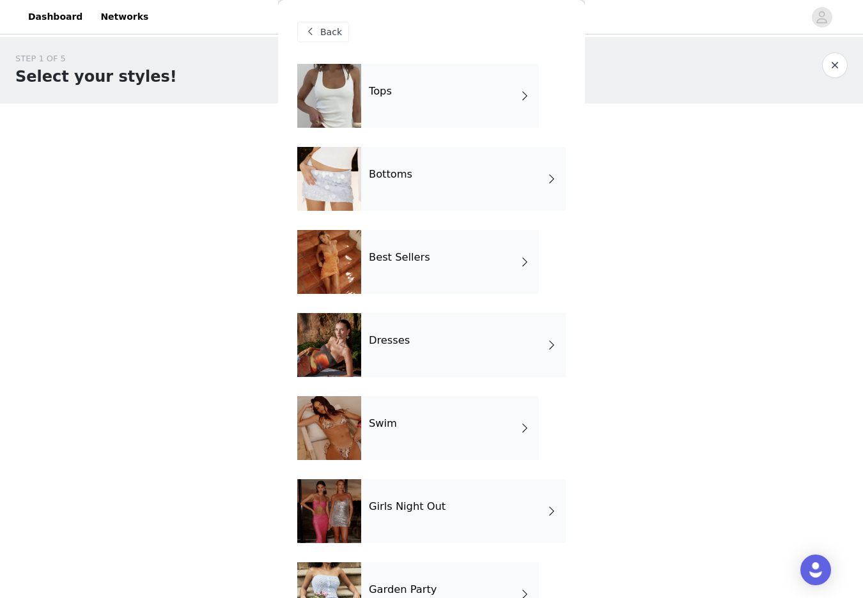
click at [333, 31] on span "Back" at bounding box center [331, 32] width 22 height 13
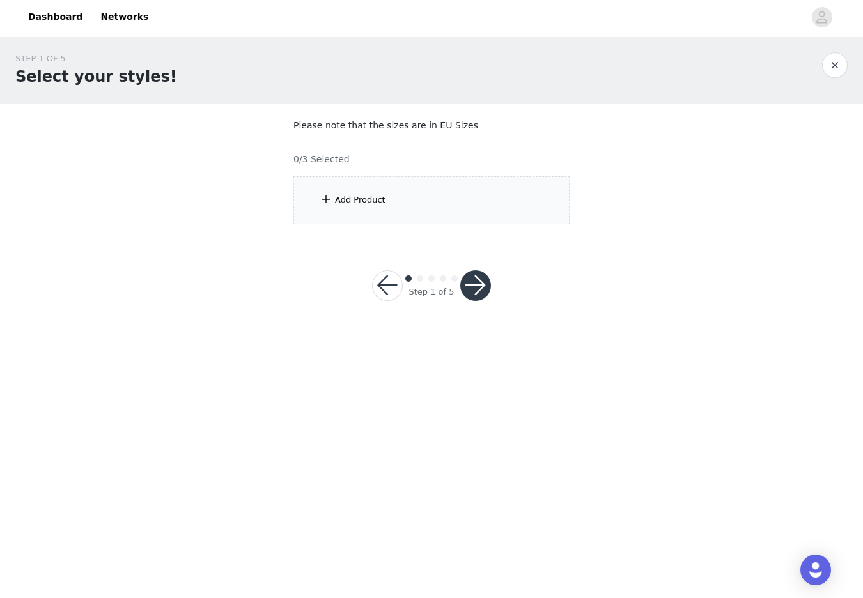
click at [368, 201] on div "Add Product" at bounding box center [360, 200] width 50 height 13
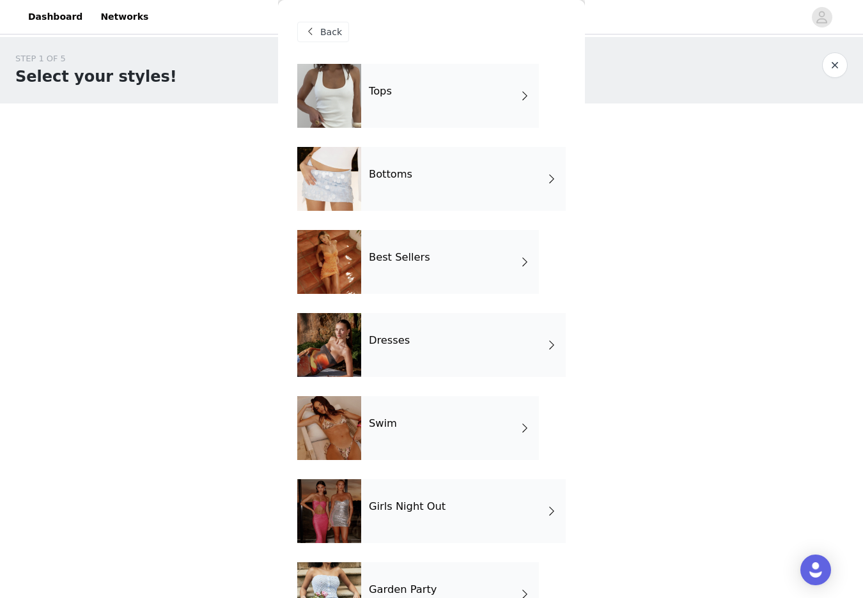
click at [418, 363] on div "Dresses" at bounding box center [463, 345] width 205 height 64
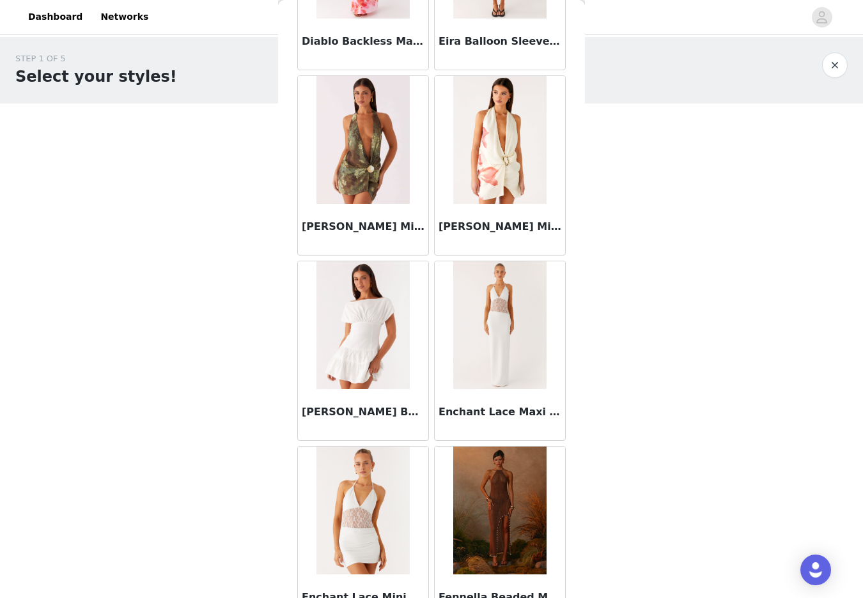
scroll to position [1358, 0]
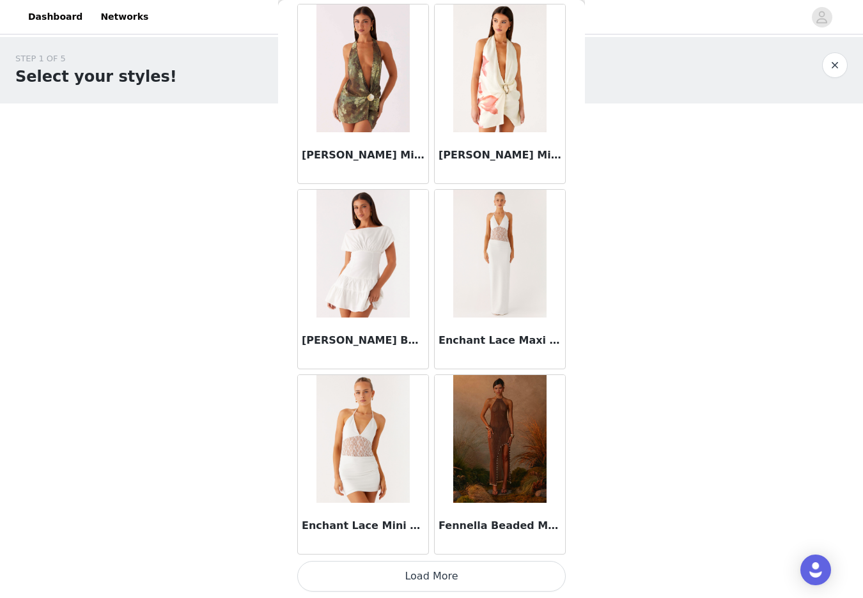
click at [439, 584] on button "Load More" at bounding box center [431, 576] width 268 height 31
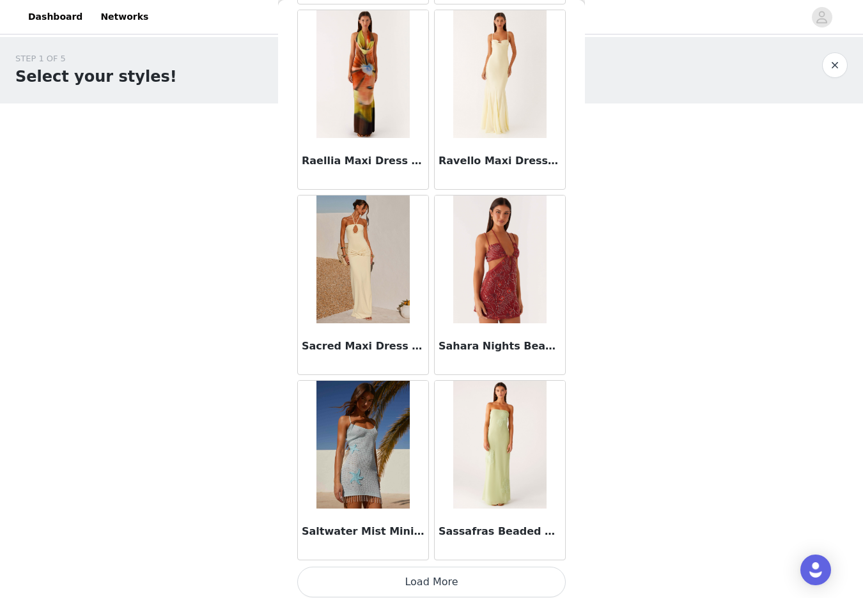
scroll to position [3211, 0]
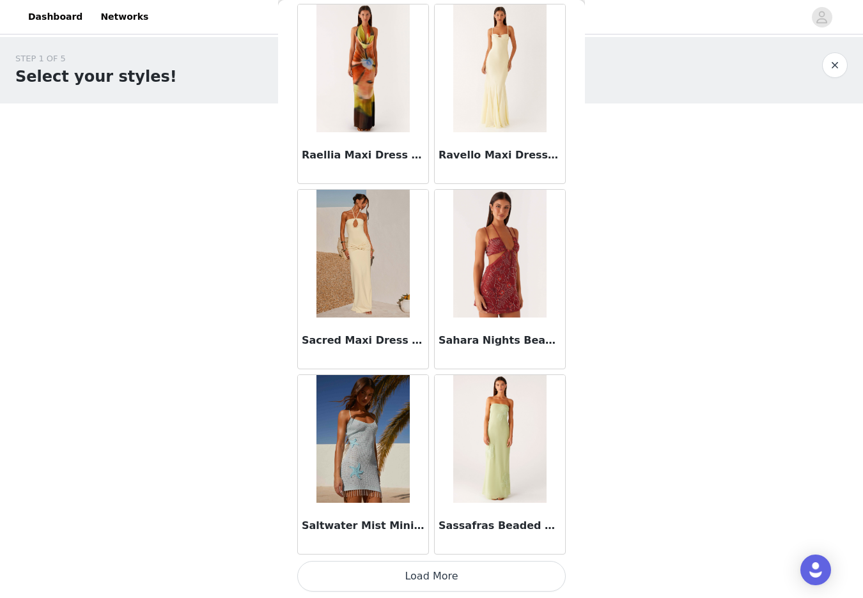
click at [426, 584] on button "Load More" at bounding box center [431, 576] width 268 height 31
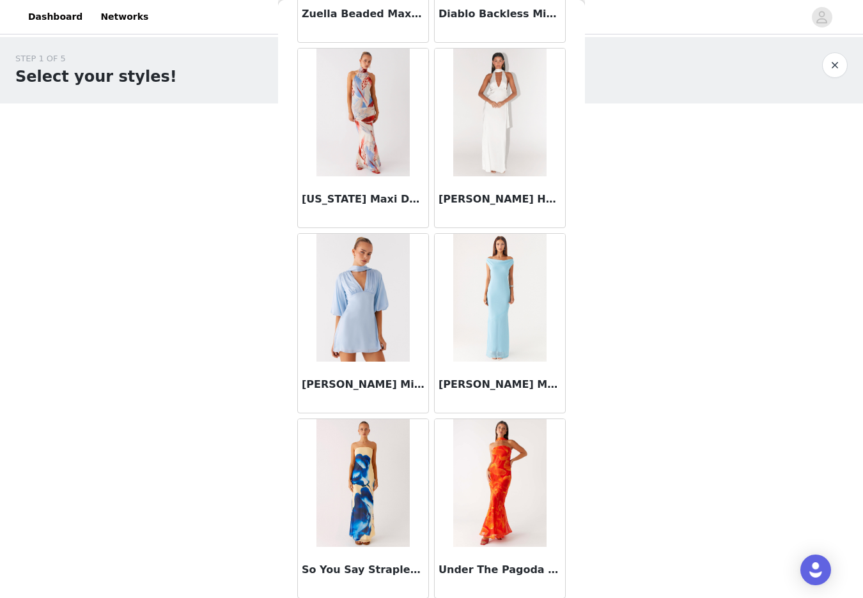
scroll to position [5065, 0]
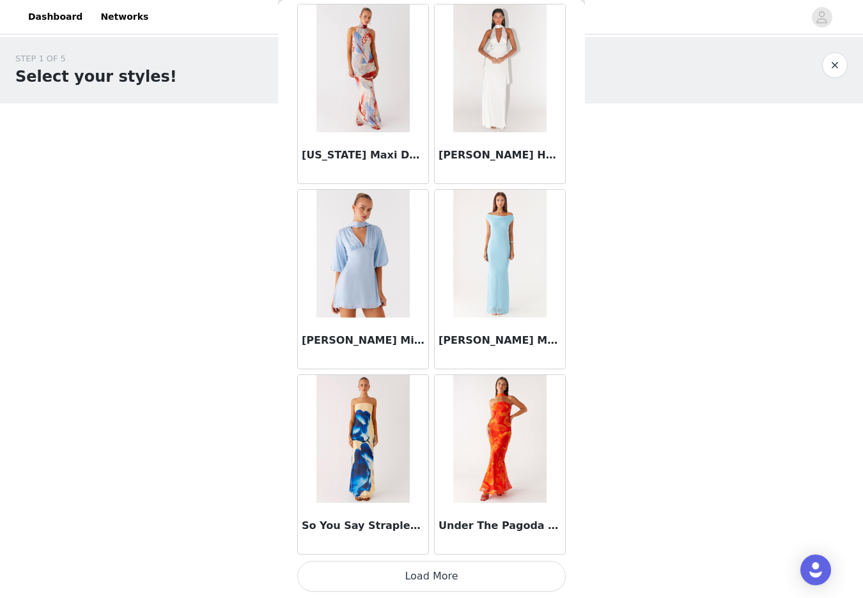
click at [430, 577] on button "Load More" at bounding box center [431, 576] width 268 height 31
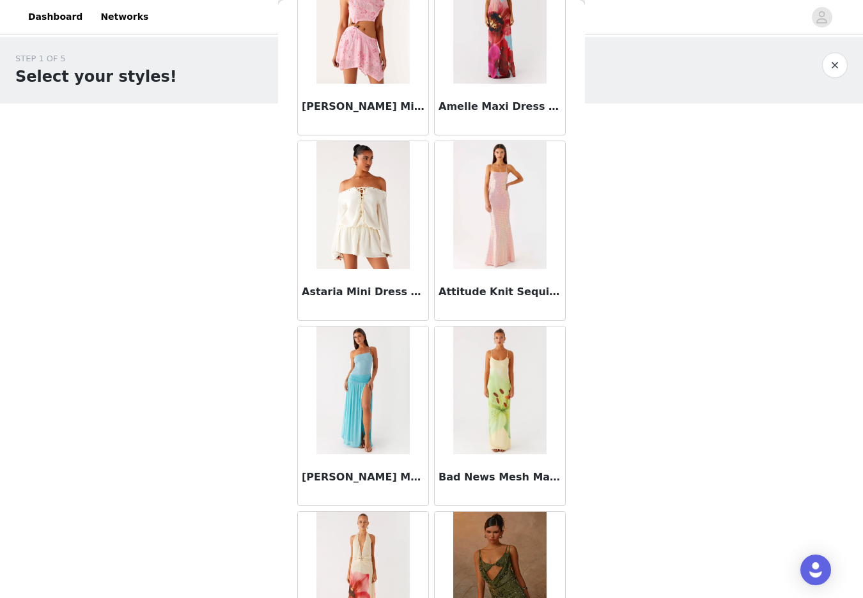
scroll to position [0, 0]
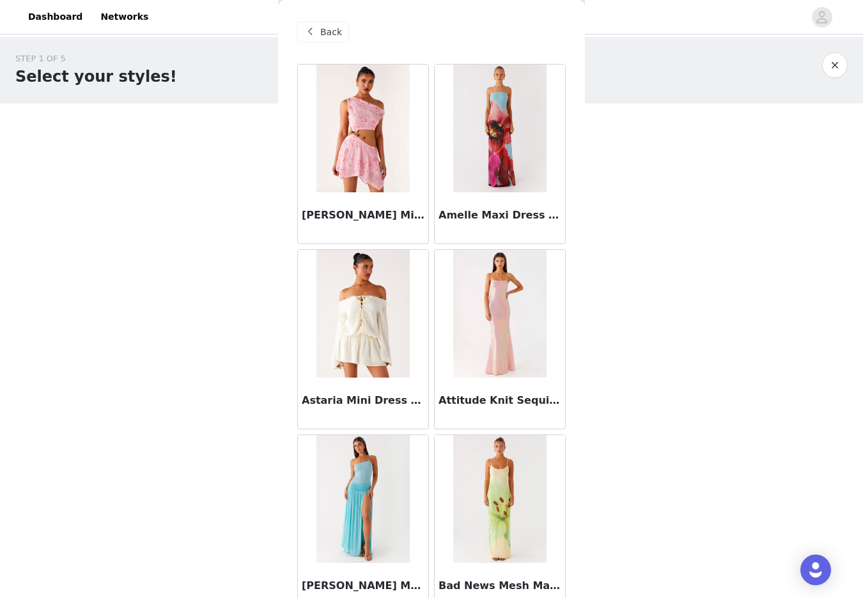
click at [318, 34] on div "Back" at bounding box center [323, 32] width 52 height 20
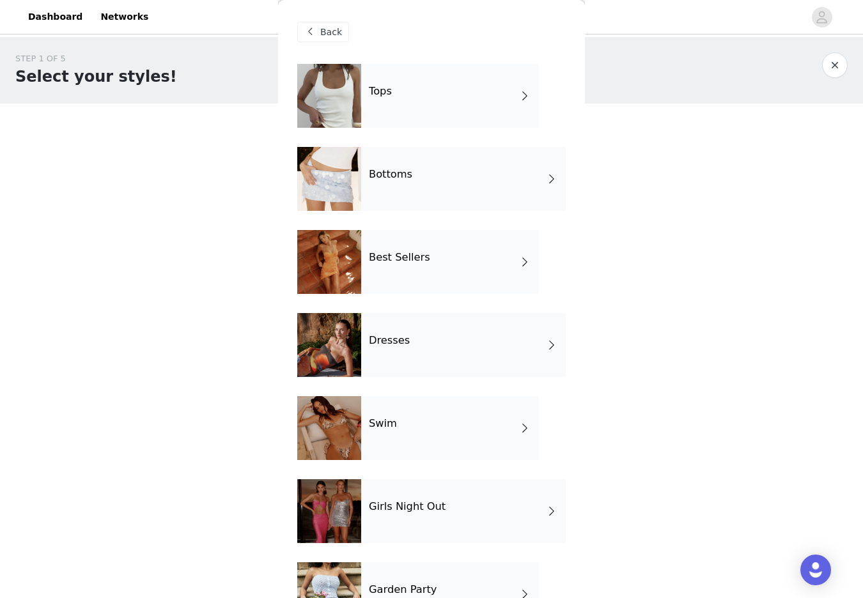
click at [318, 34] on div "Back" at bounding box center [323, 32] width 52 height 20
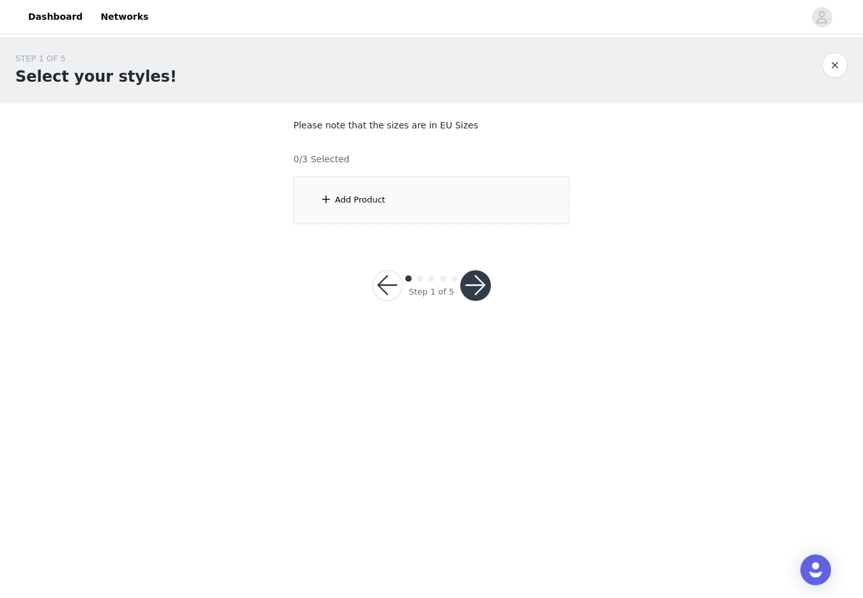
click at [345, 199] on div "Add Product" at bounding box center [360, 200] width 50 height 13
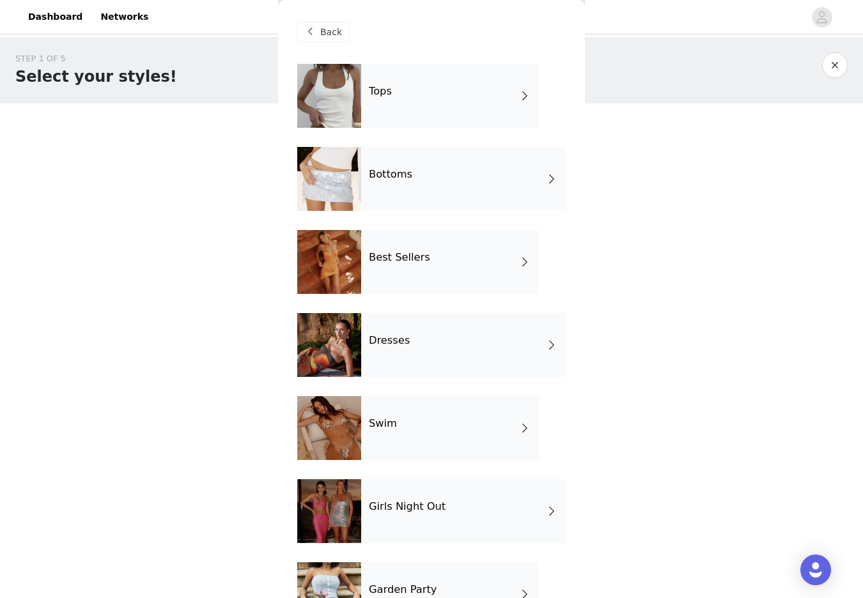
click at [512, 97] on div "Tops" at bounding box center [450, 96] width 178 height 64
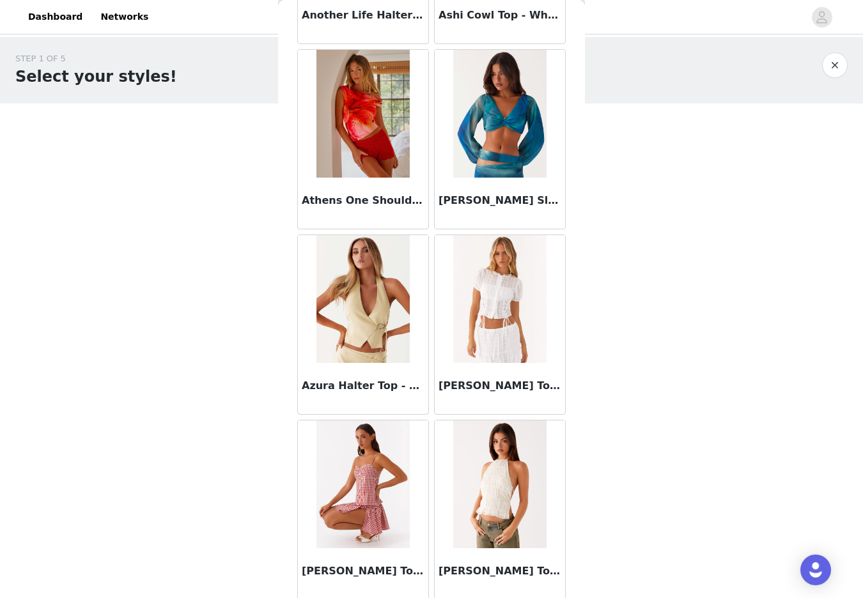
scroll to position [1358, 0]
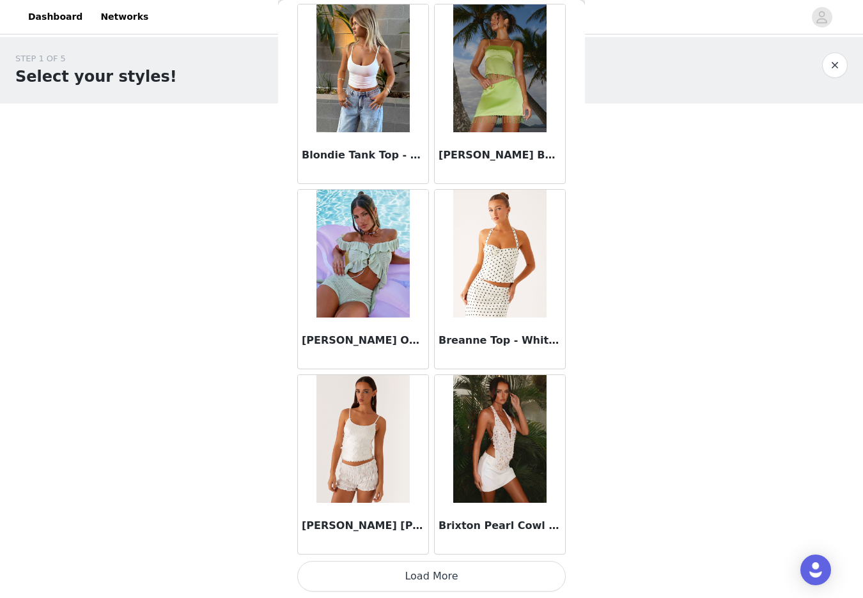
click at [435, 575] on button "Load More" at bounding box center [431, 576] width 268 height 31
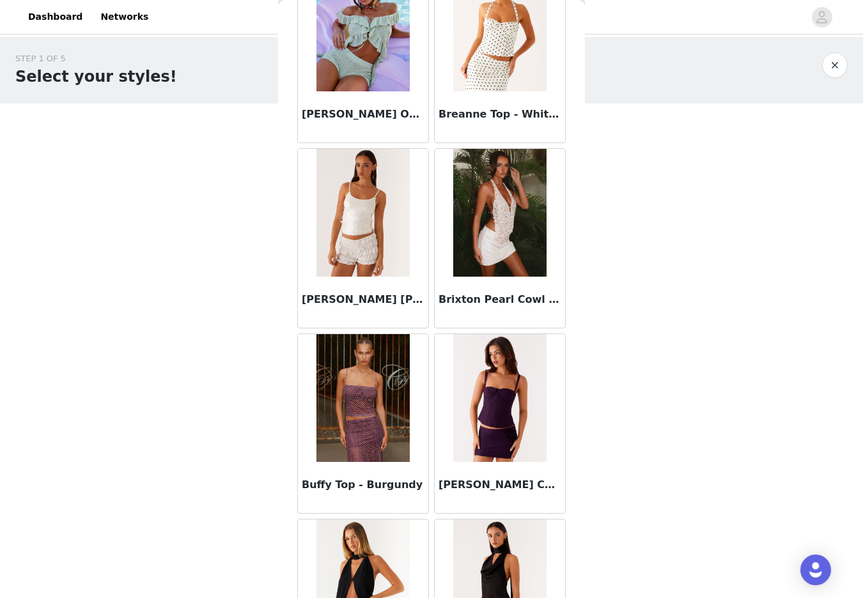
scroll to position [3211, 0]
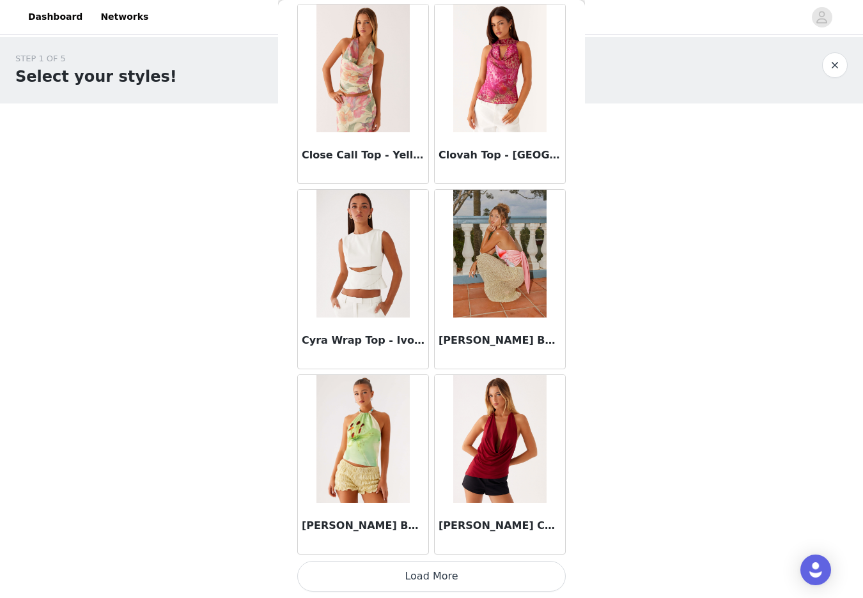
click at [426, 573] on button "Load More" at bounding box center [431, 576] width 268 height 31
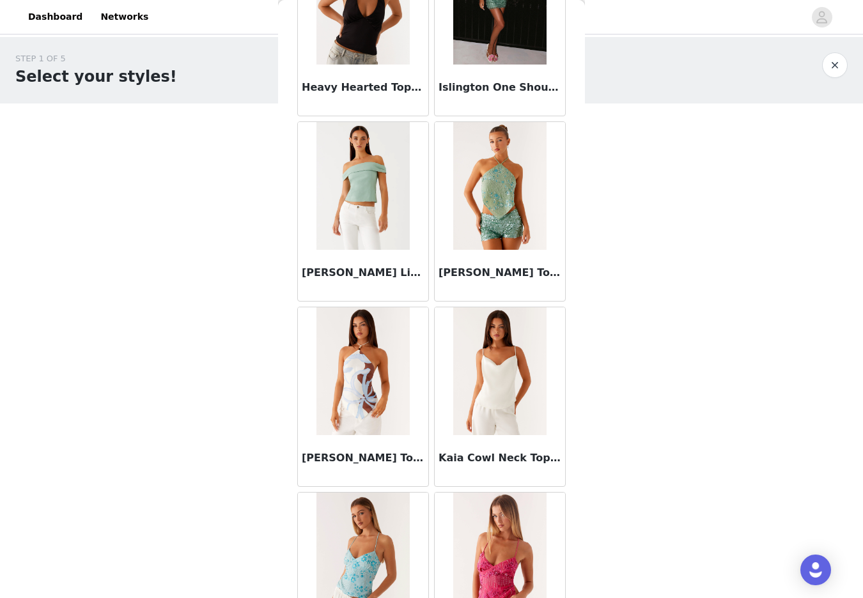
scroll to position [5065, 0]
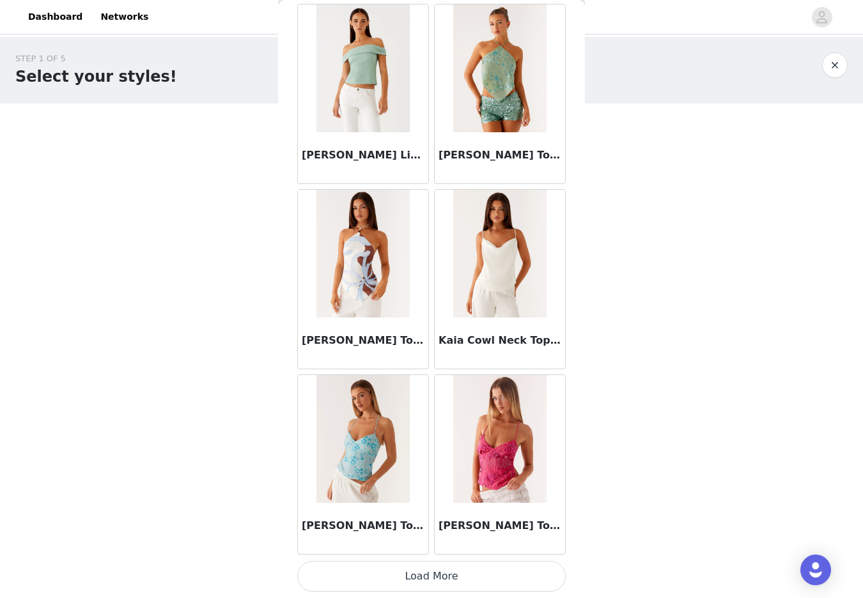
click at [426, 573] on button "Load More" at bounding box center [431, 576] width 268 height 31
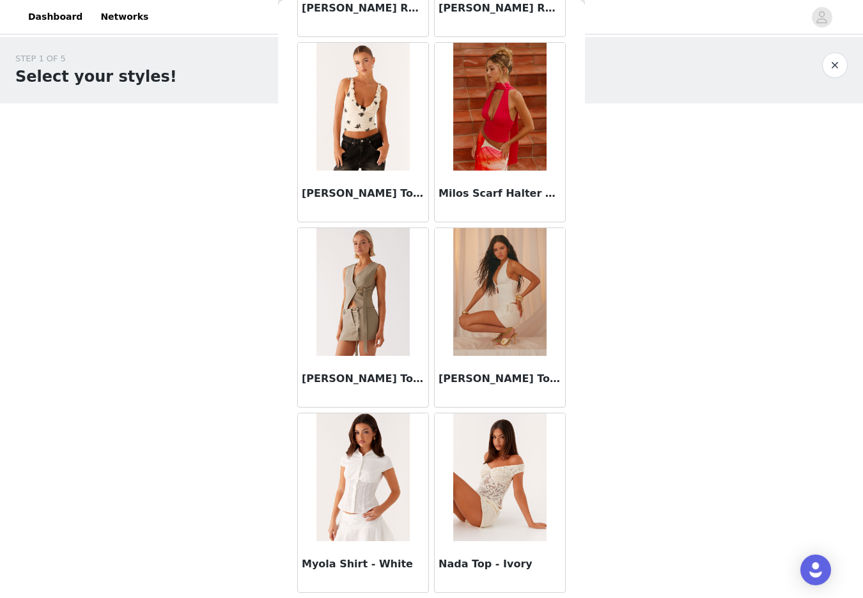
scroll to position [6919, 0]
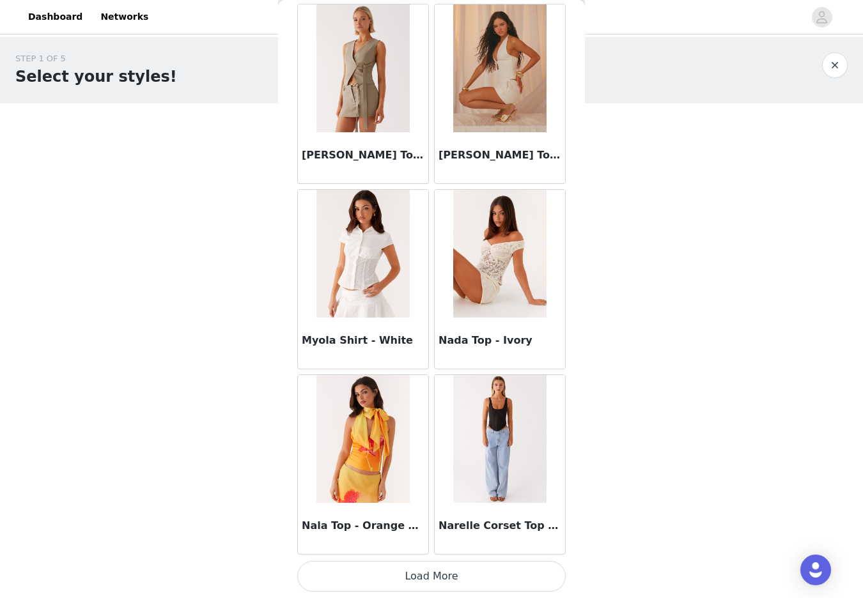
click at [435, 580] on button "Load More" at bounding box center [431, 576] width 268 height 31
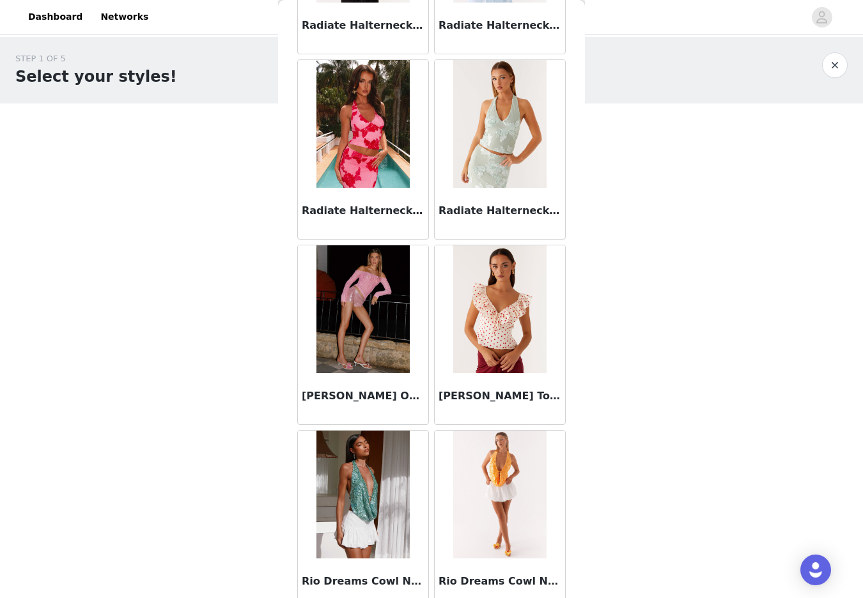
scroll to position [8773, 0]
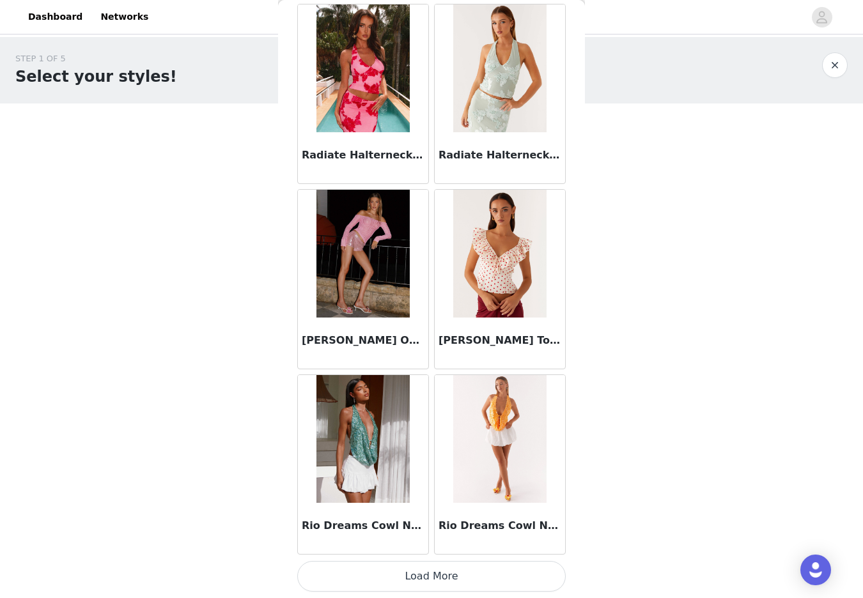
click at [428, 580] on button "Load More" at bounding box center [431, 576] width 268 height 31
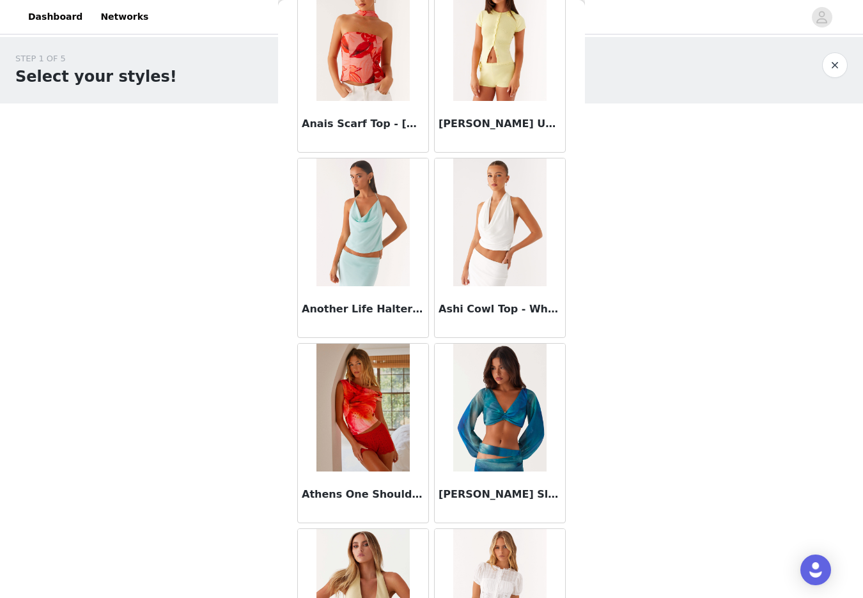
scroll to position [0, 0]
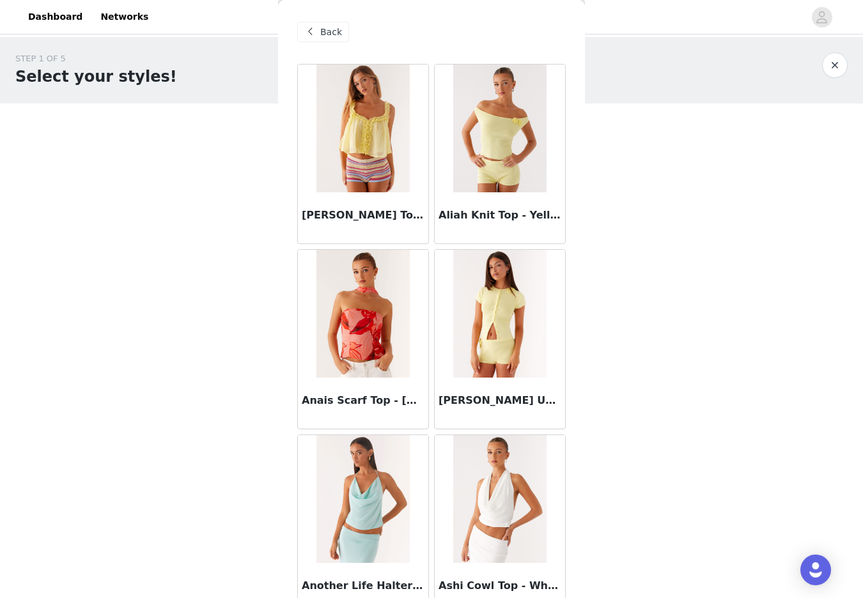
click at [341, 26] on div "Back" at bounding box center [323, 32] width 52 height 20
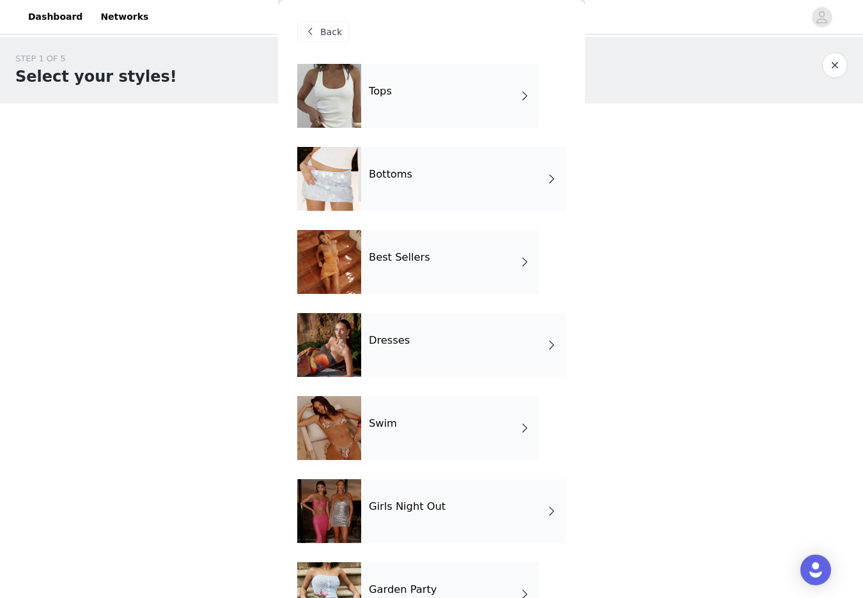
click at [446, 169] on div "Bottoms" at bounding box center [463, 179] width 205 height 64
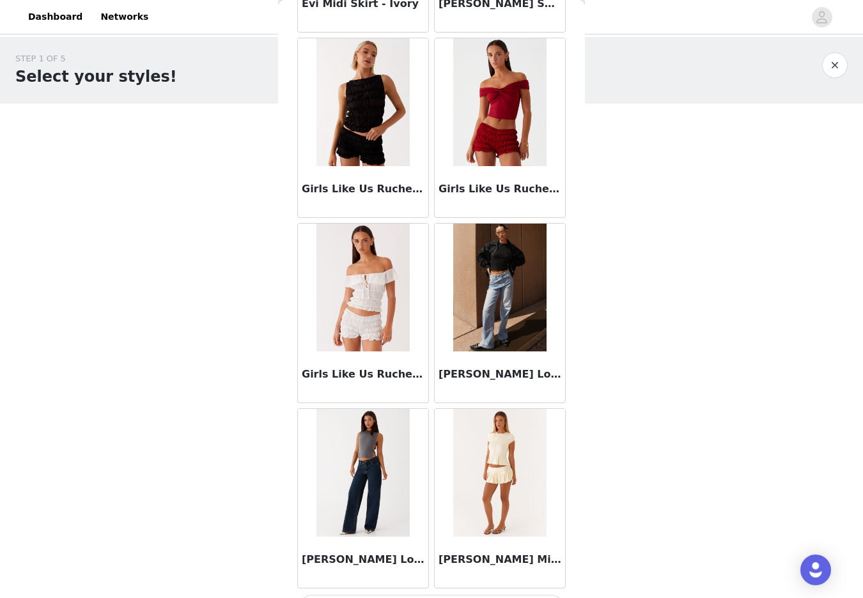
scroll to position [1358, 0]
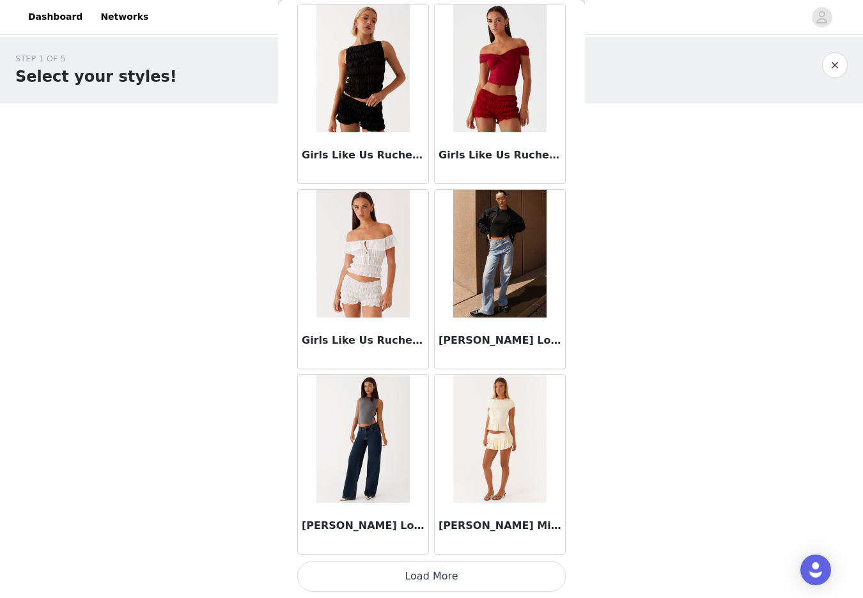
click at [355, 422] on img at bounding box center [362, 439] width 93 height 128
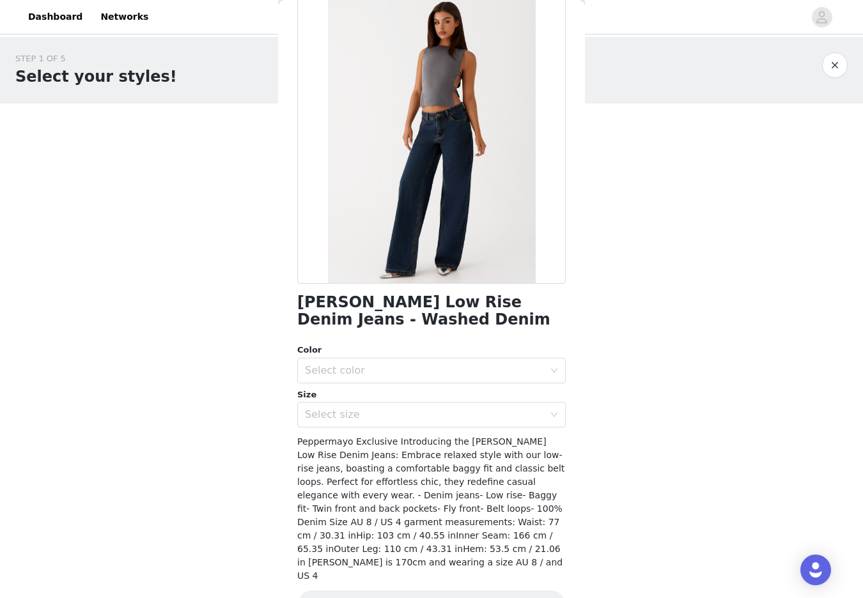
scroll to position [70, 0]
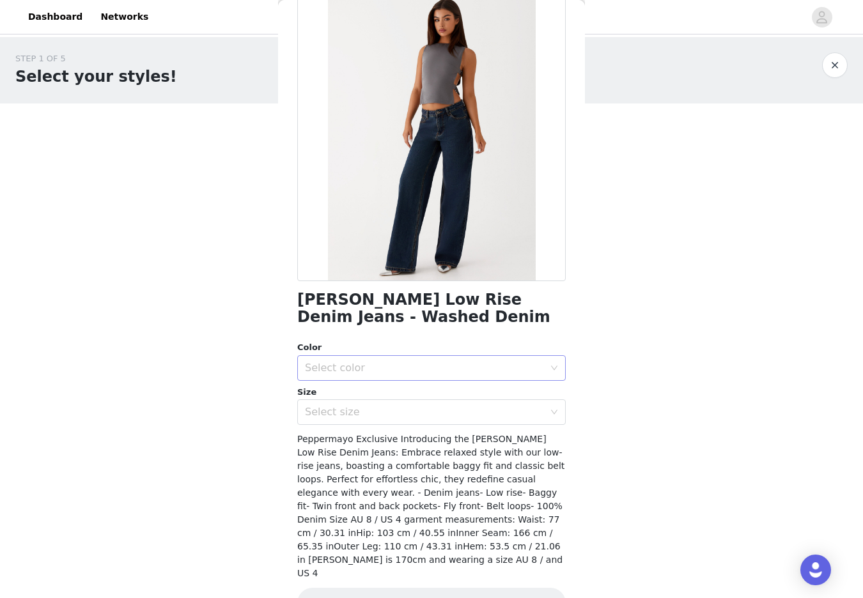
click at [364, 366] on div "Select color" at bounding box center [424, 368] width 239 height 13
click at [391, 410] on div "Select size" at bounding box center [424, 412] width 239 height 13
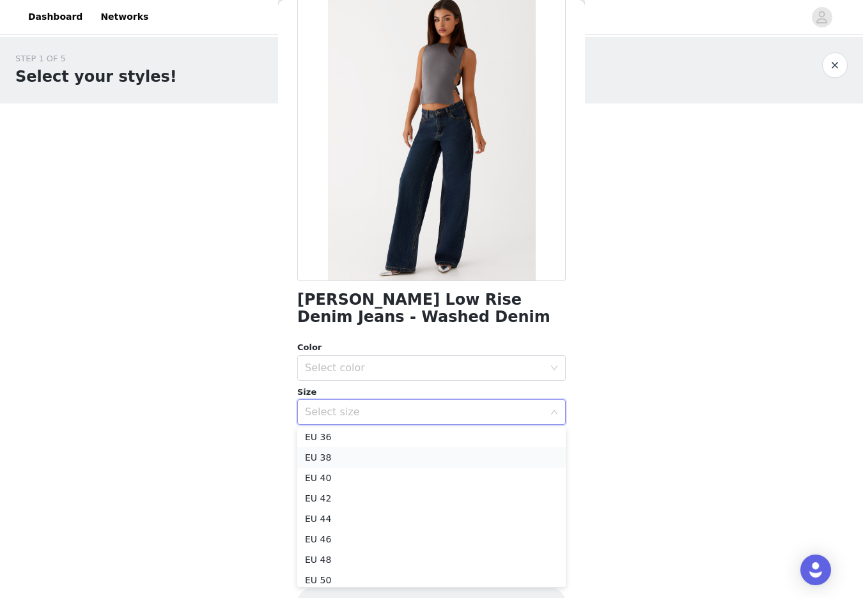
scroll to position [50, 0]
click at [575, 345] on div "Back [PERSON_NAME] Low Rise Denim Jeans - Washed Denim Color Select color Size …" at bounding box center [431, 299] width 307 height 598
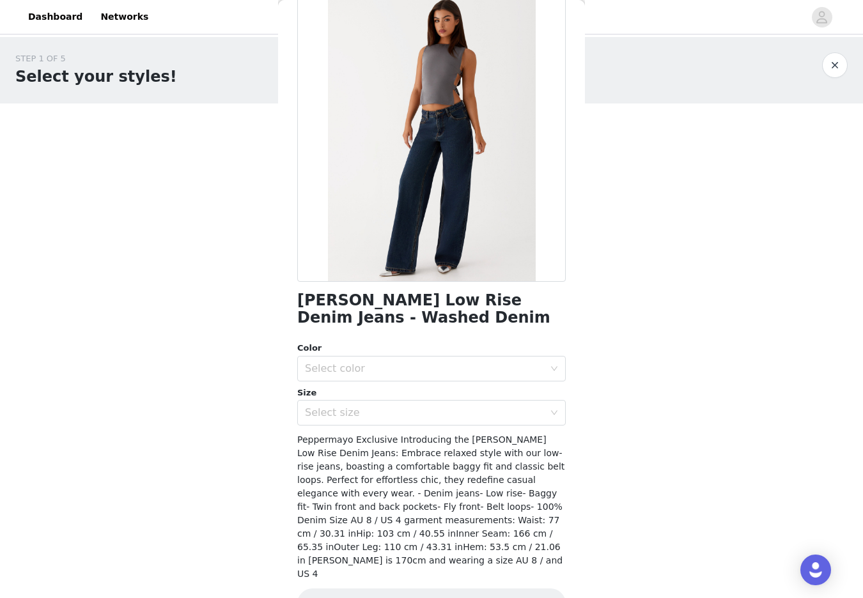
scroll to position [0, 0]
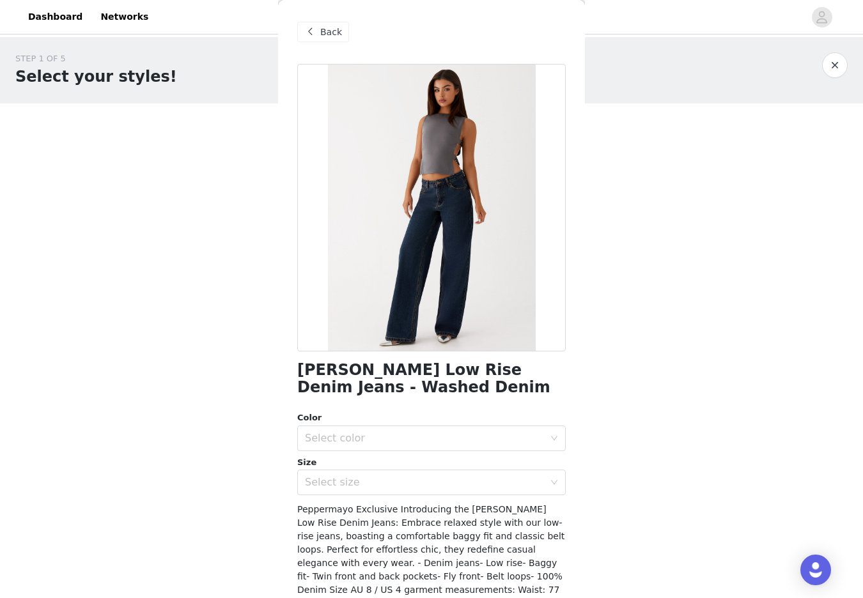
click at [307, 42] on div "Back" at bounding box center [323, 32] width 52 height 20
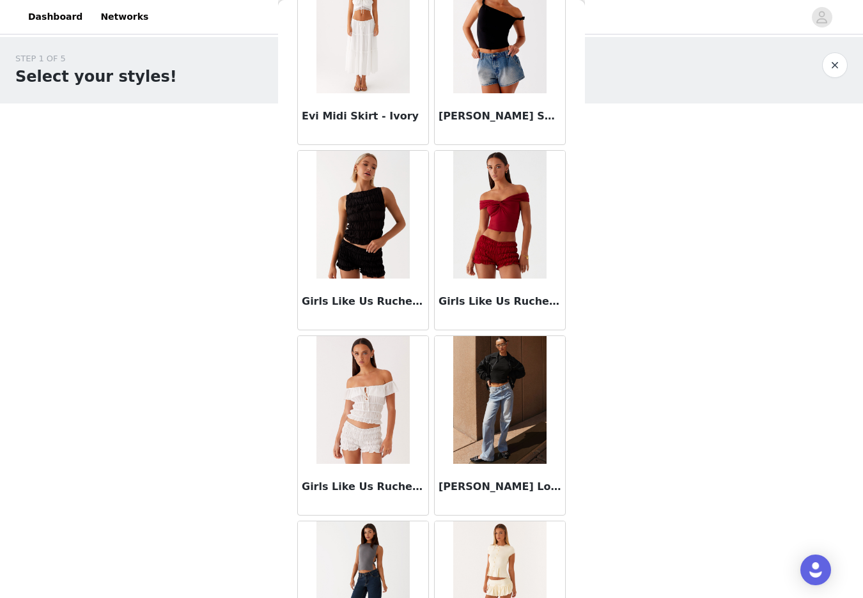
scroll to position [1358, 0]
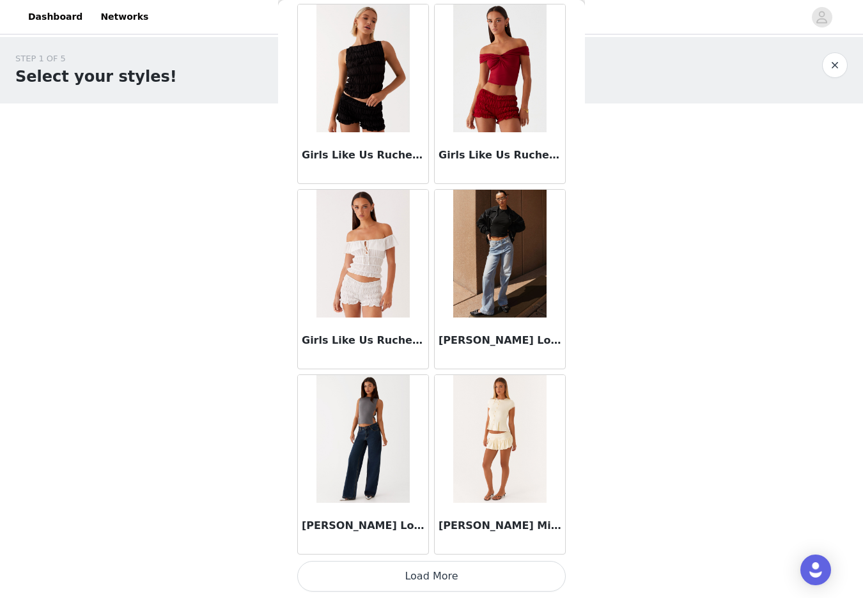
click at [430, 577] on button "Load More" at bounding box center [431, 576] width 268 height 31
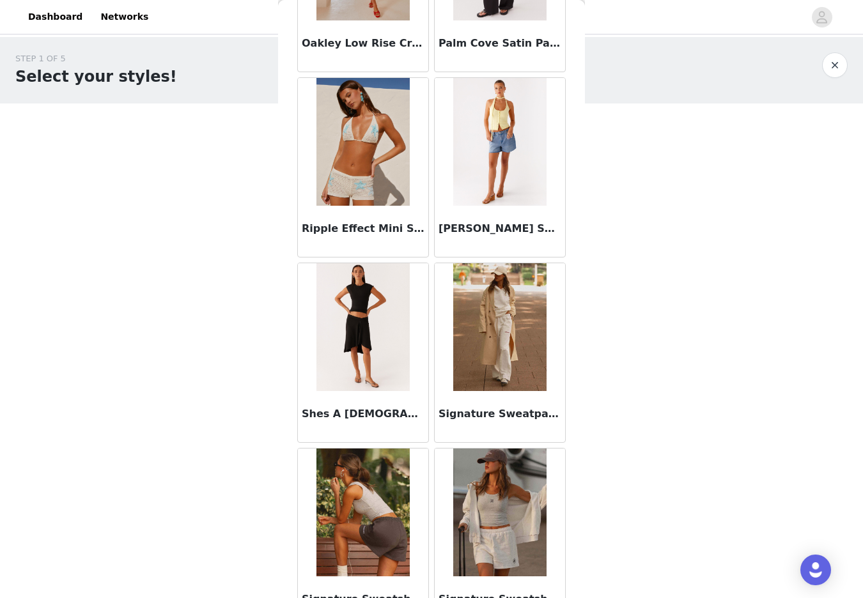
scroll to position [3211, 0]
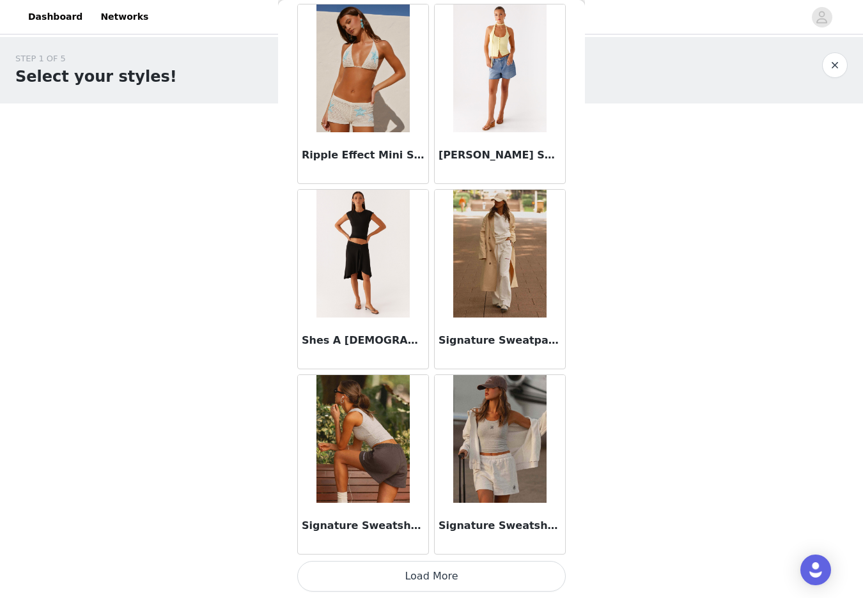
click at [429, 577] on button "Load More" at bounding box center [431, 576] width 268 height 31
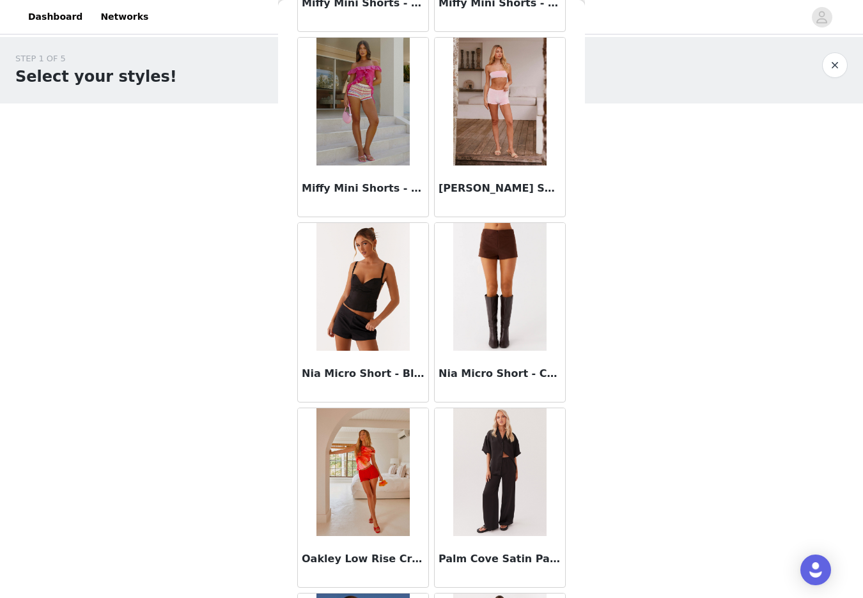
scroll to position [2621, 0]
